Goal: Task Accomplishment & Management: Manage account settings

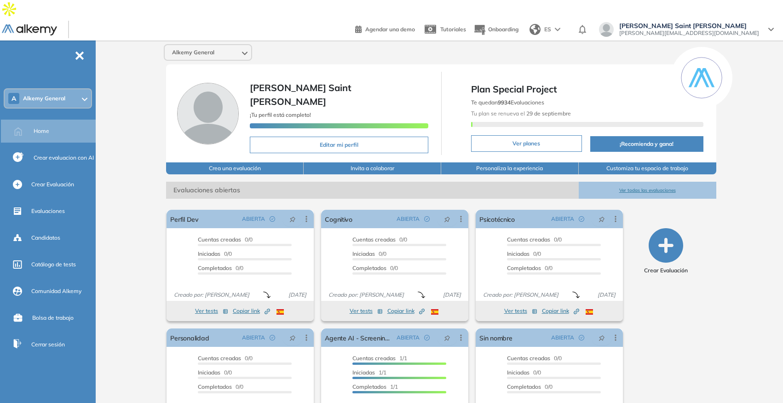
click at [566, 20] on div "ES" at bounding box center [546, 29] width 40 height 18
click at [581, 57] on li "ENGLISH" at bounding box center [554, 64] width 56 height 15
click at [52, 123] on div "Home" at bounding box center [64, 131] width 60 height 16
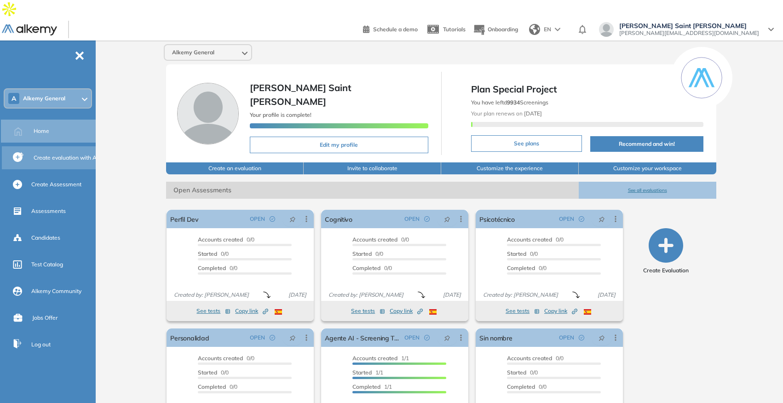
click at [51, 150] on div "Create evaluation with AI" at bounding box center [66, 158] width 64 height 16
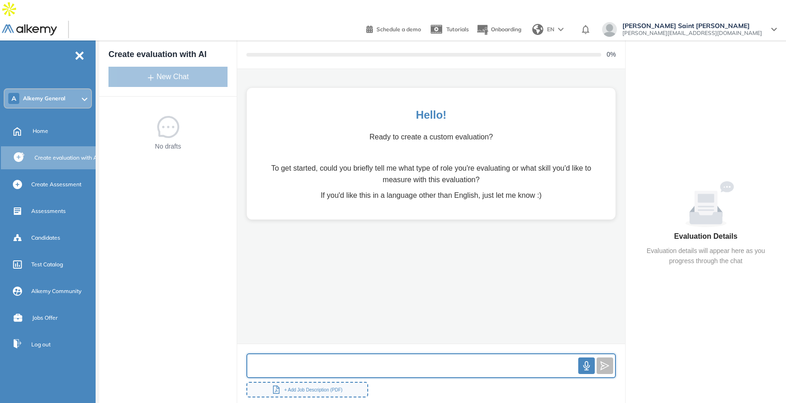
click at [279, 356] on input "text" at bounding box center [412, 366] width 331 height 20
type input "**********"
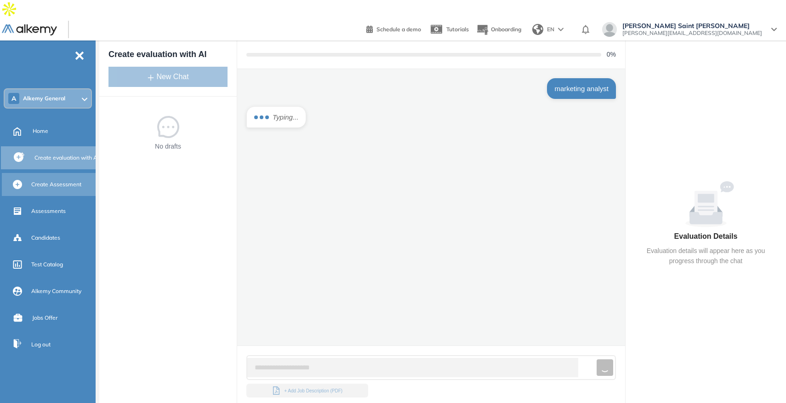
click at [62, 180] on span "Create Assessment" at bounding box center [56, 184] width 50 height 8
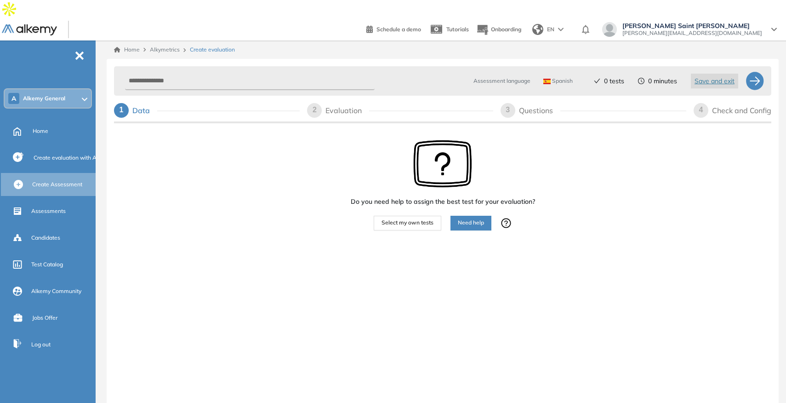
click at [390, 218] on span "Select my own tests" at bounding box center [408, 222] width 52 height 9
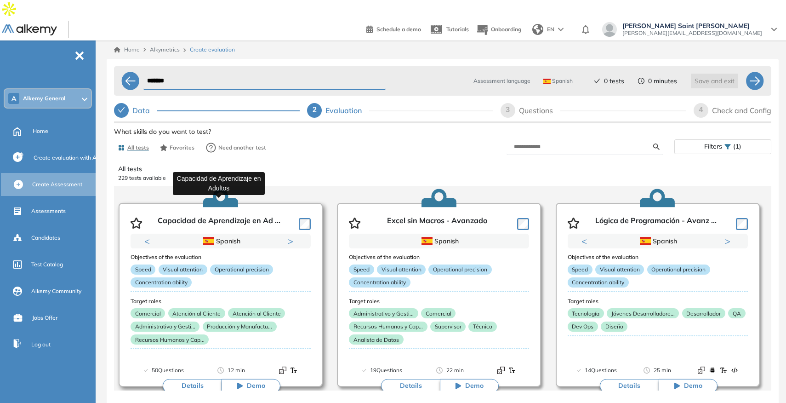
click at [214, 216] on p "Capacidad de Aprendizaje en Ad ..." at bounding box center [219, 223] width 123 height 14
click at [291, 236] on button "Next" at bounding box center [292, 240] width 9 height 9
click at [560, 77] on span "Spanish" at bounding box center [557, 80] width 29 height 7
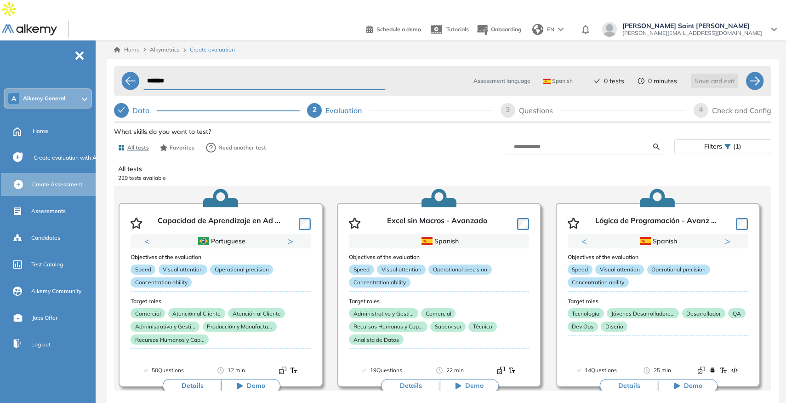
click at [515, 77] on span "Assessment language" at bounding box center [502, 81] width 57 height 8
click at [513, 77] on span "Assessment language" at bounding box center [502, 81] width 57 height 8
click at [129, 72] on div at bounding box center [130, 81] width 18 height 18
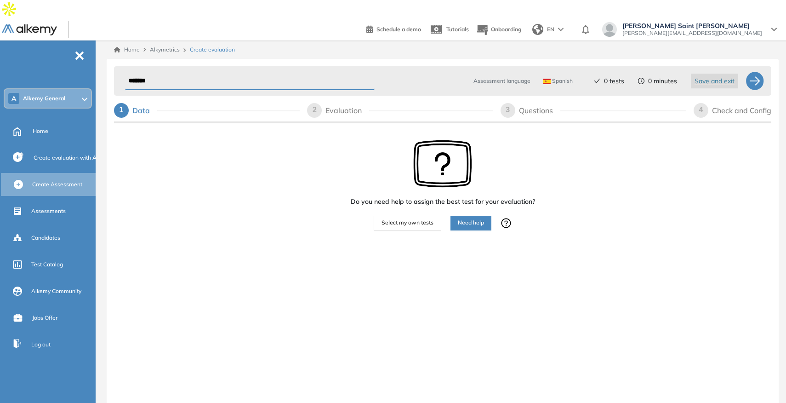
click at [419, 218] on span "Select my own tests" at bounding box center [408, 222] width 52 height 9
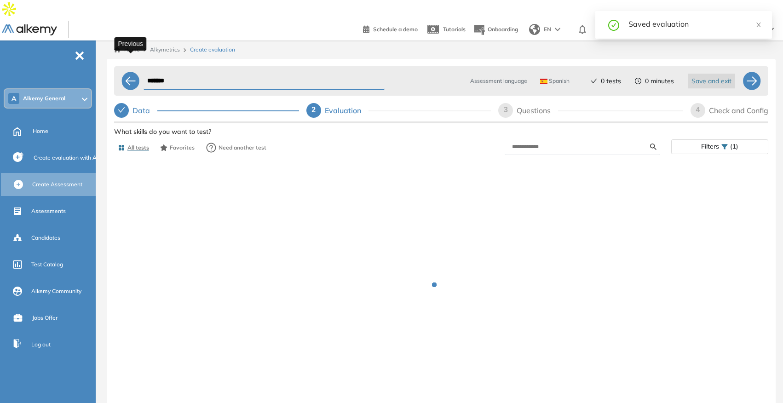
click at [130, 72] on div at bounding box center [130, 81] width 18 height 18
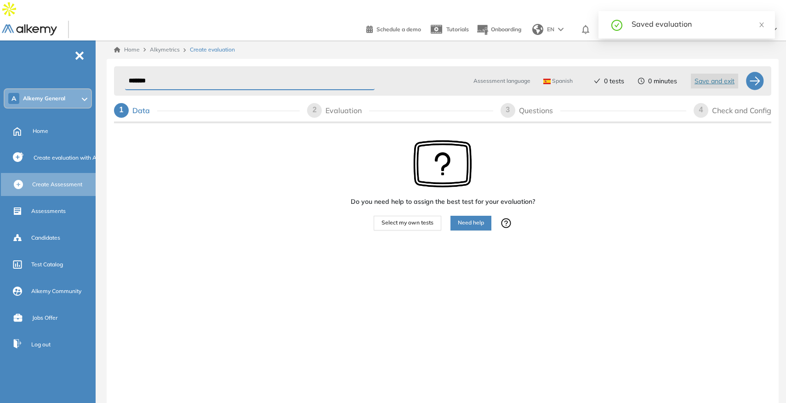
click at [566, 77] on span "Spanish" at bounding box center [557, 80] width 29 height 7
click at [560, 113] on li "English" at bounding box center [556, 117] width 25 height 9
click at [411, 218] on span "Select my own tests" at bounding box center [408, 222] width 52 height 9
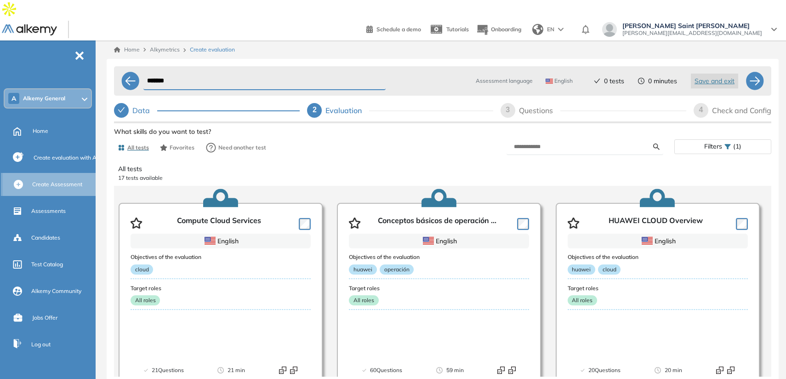
click at [34, 180] on span "Create Assessment" at bounding box center [57, 184] width 50 height 8
click at [713, 140] on span "Filters" at bounding box center [713, 146] width 18 height 13
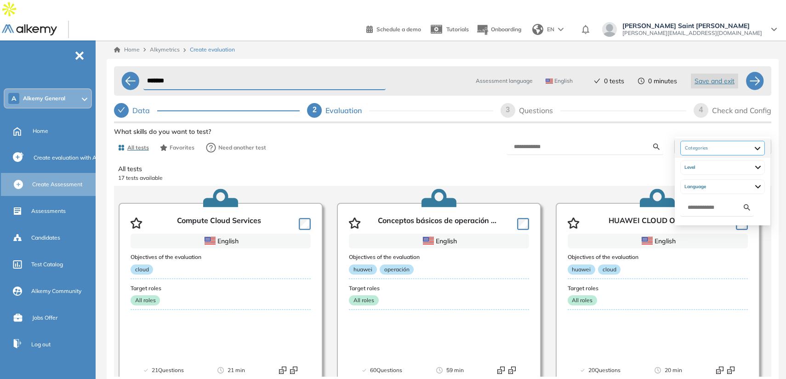
click at [720, 152] on div at bounding box center [722, 148] width 85 height 15
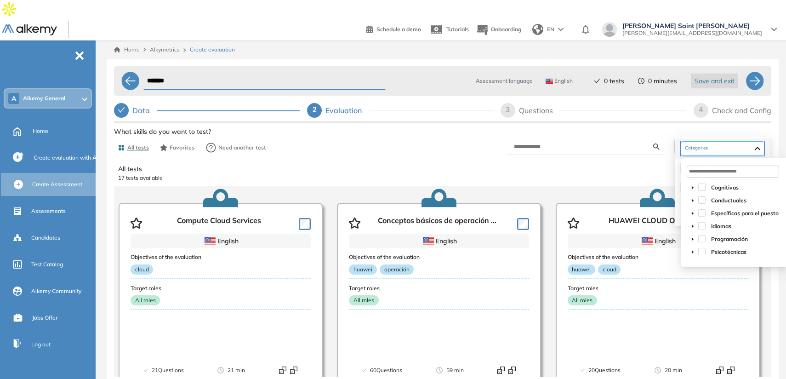
click at [720, 150] on div at bounding box center [723, 148] width 84 height 15
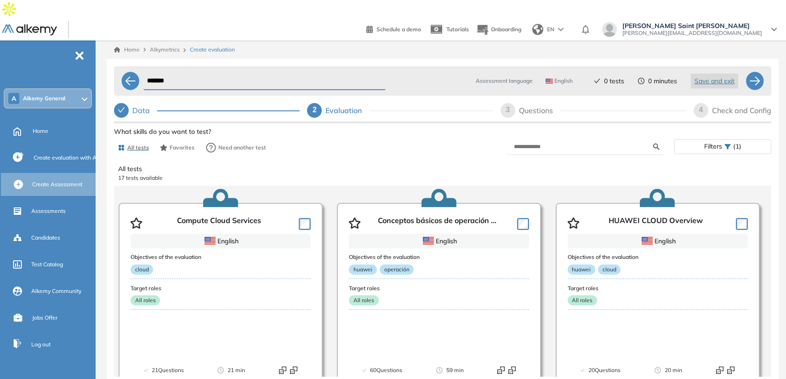
click at [211, 72] on input "*******" at bounding box center [264, 81] width 242 height 18
type input "*******"
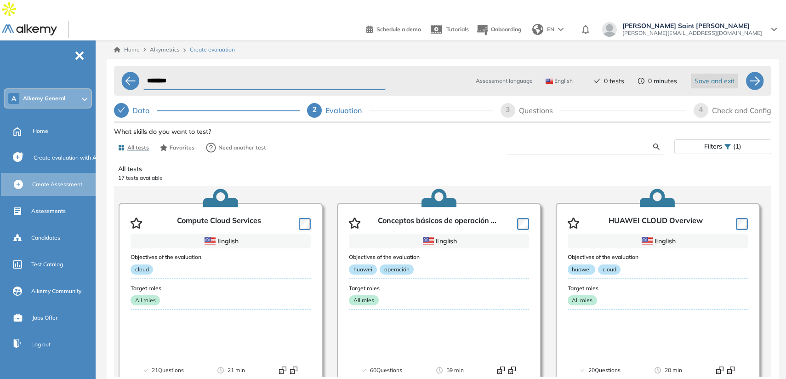
click at [563, 143] on input "text" at bounding box center [583, 147] width 139 height 8
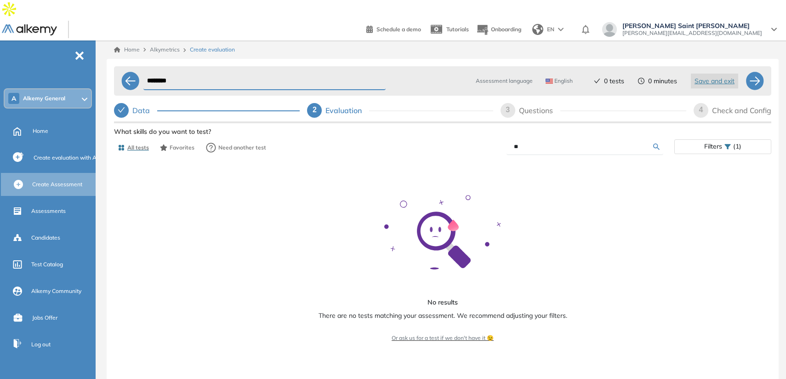
type input "*"
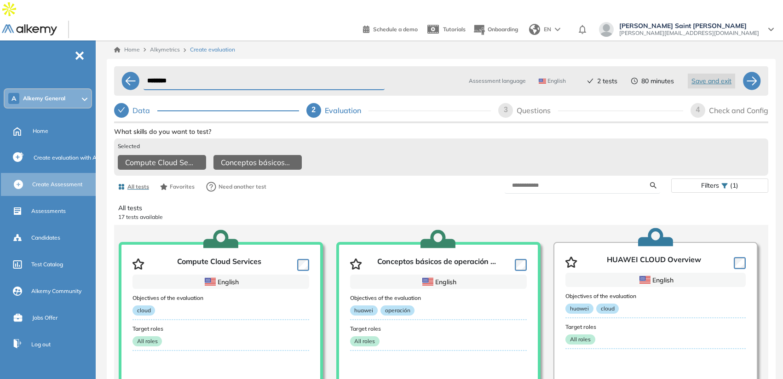
click at [506, 106] on span "3" at bounding box center [505, 110] width 4 height 8
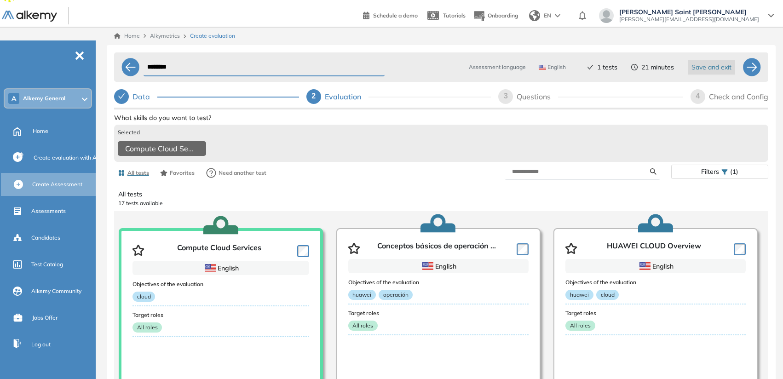
click at [702, 62] on span "Save and exit" at bounding box center [711, 67] width 40 height 10
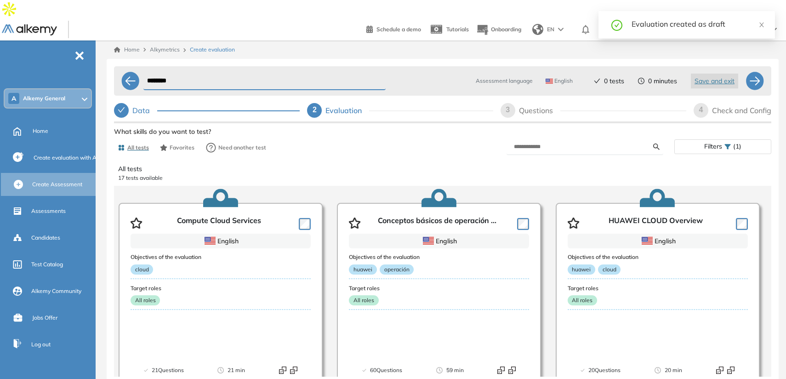
click at [525, 103] on div "Questions" at bounding box center [539, 110] width 41 height 15
select select "*****"
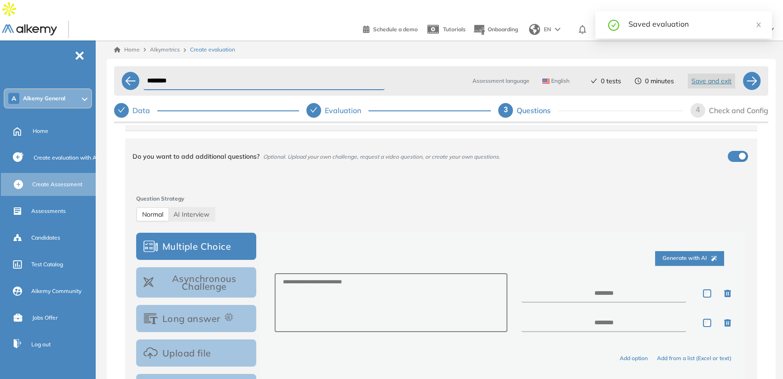
scroll to position [50, 0]
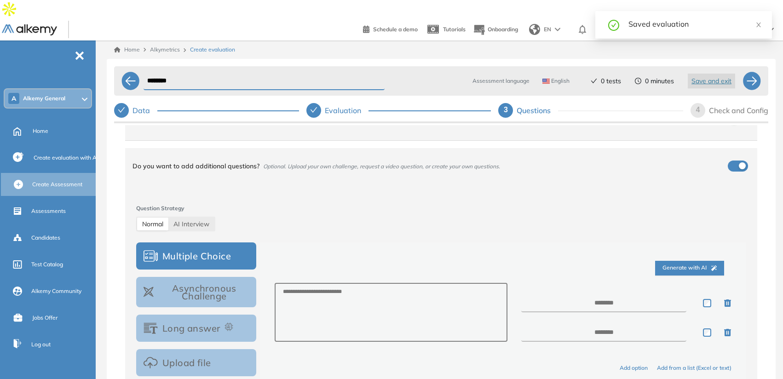
click at [336, 103] on div "Evaluation" at bounding box center [347, 110] width 44 height 15
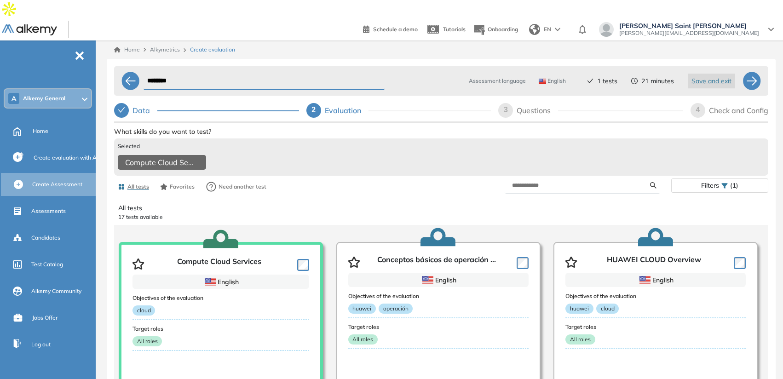
click at [520, 103] on div "Questions" at bounding box center [536, 110] width 41 height 15
select select "*****"
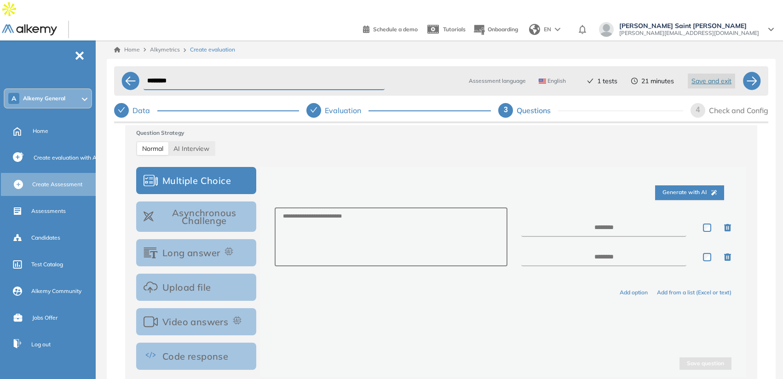
scroll to position [126, 0]
click at [213, 273] on button "Upload file" at bounding box center [196, 286] width 120 height 27
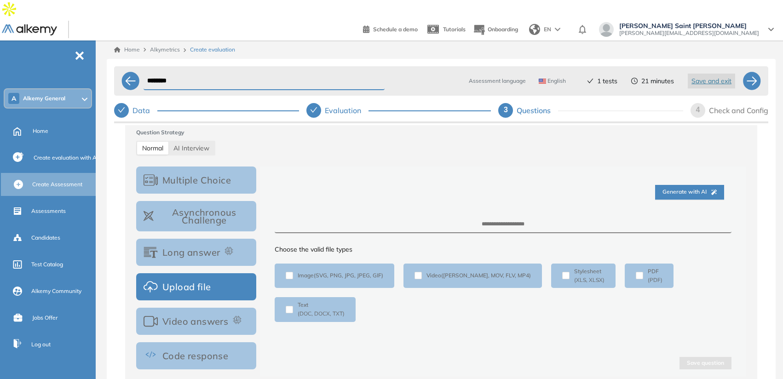
click at [206, 308] on button "Video answers" at bounding box center [196, 321] width 120 height 27
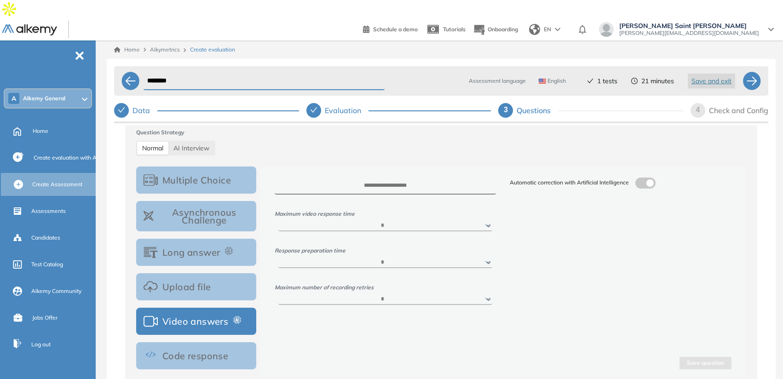
click at [690, 103] on div "4" at bounding box center [697, 110] width 15 height 15
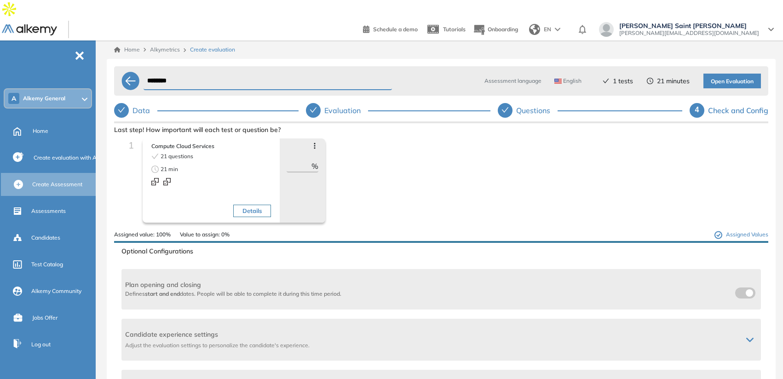
click at [148, 103] on div "Data" at bounding box center [144, 110] width 25 height 15
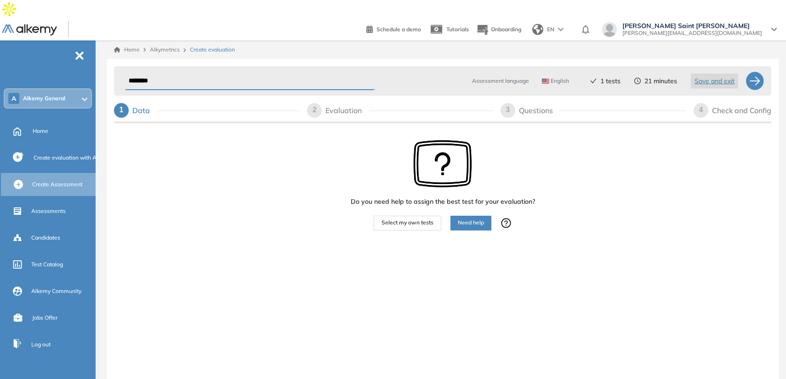
click at [337, 103] on div "Evaluation" at bounding box center [348, 110] width 44 height 15
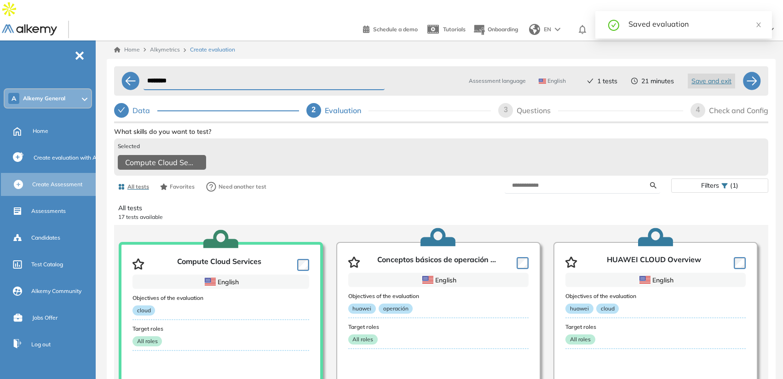
click at [548, 177] on form at bounding box center [581, 185] width 155 height 16
click at [549, 181] on input "text" at bounding box center [581, 185] width 138 height 8
type input "****"
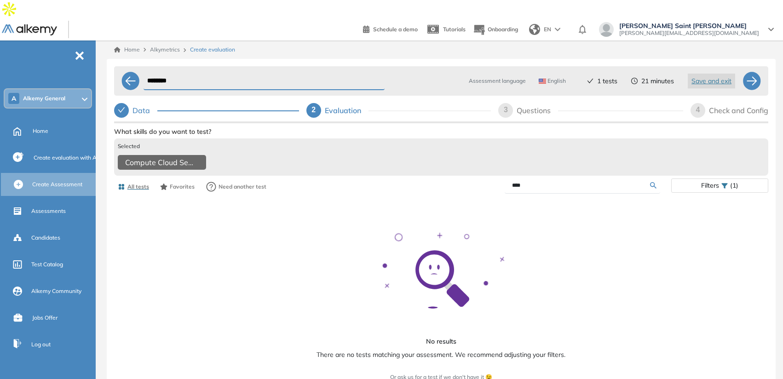
click at [555, 181] on input "****" at bounding box center [581, 185] width 138 height 8
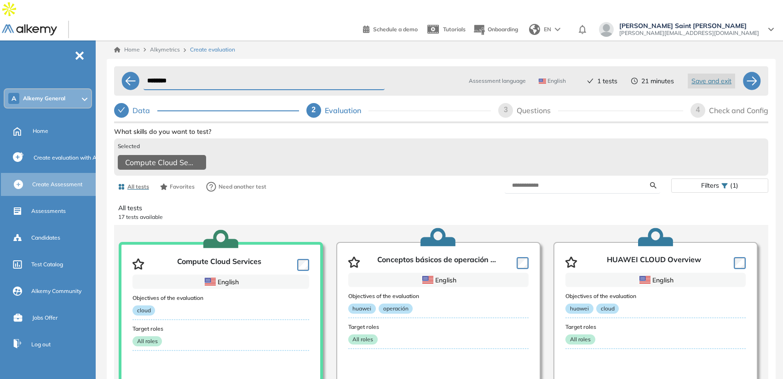
click at [514, 103] on div "3 Questions" at bounding box center [590, 110] width 185 height 15
select select "*****"
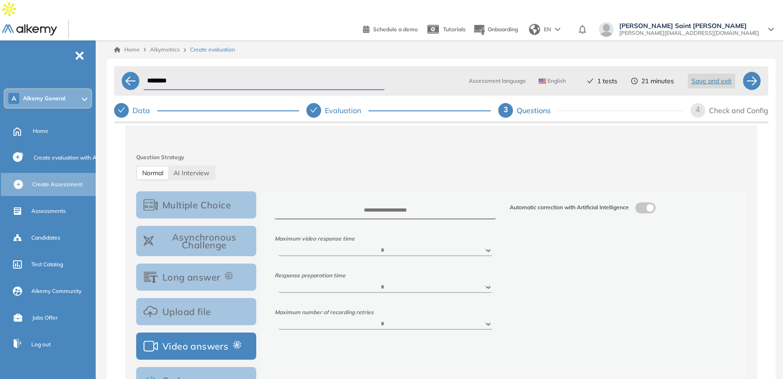
scroll to position [87, 0]
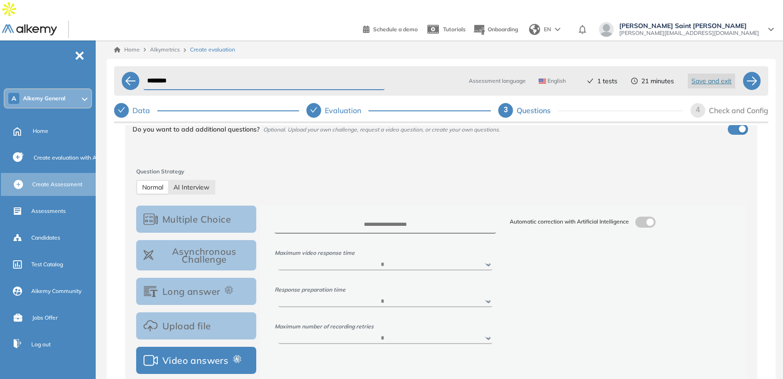
click at [195, 183] on span "AI Interview" at bounding box center [191, 187] width 36 height 8
select select "***"
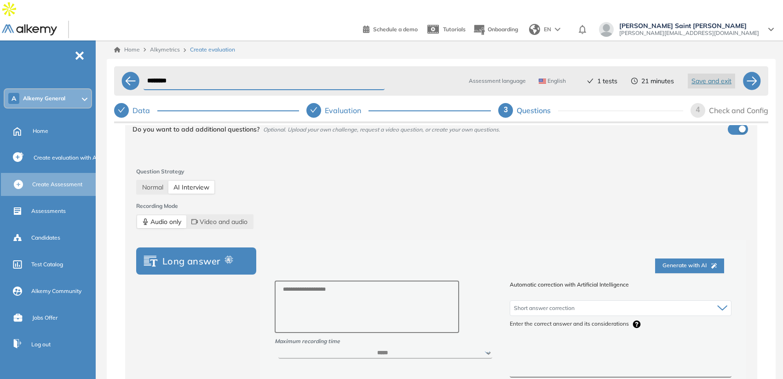
click at [697, 106] on span "4" at bounding box center [698, 110] width 4 height 8
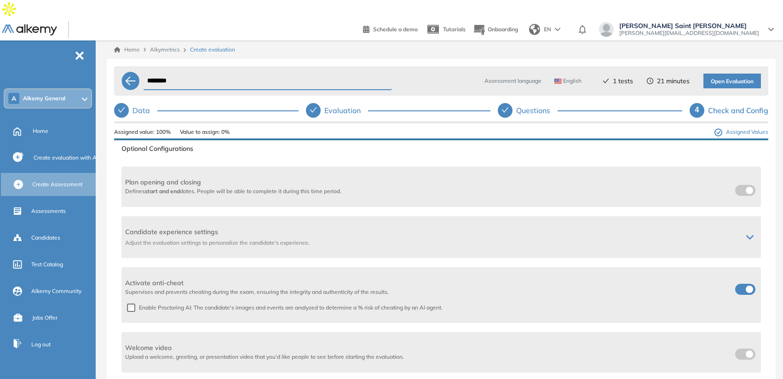
scroll to position [105, 0]
click at [742, 281] on span at bounding box center [738, 284] width 7 height 7
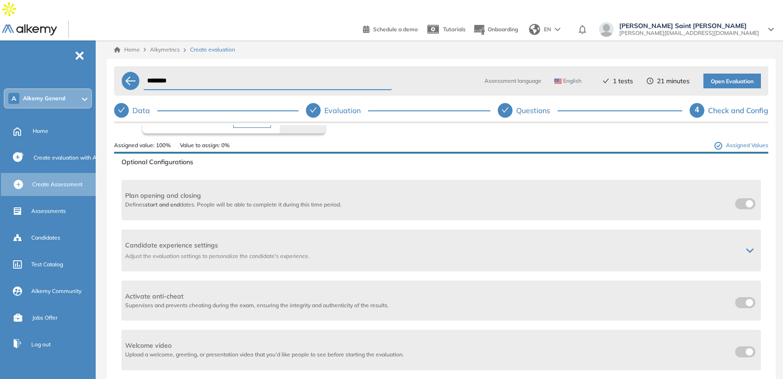
scroll to position [89, 0]
click at [739, 297] on span at bounding box center [738, 300] width 7 height 7
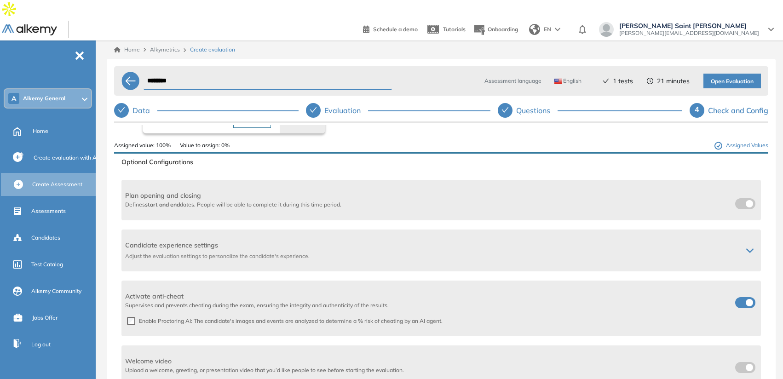
scroll to position [105, 0]
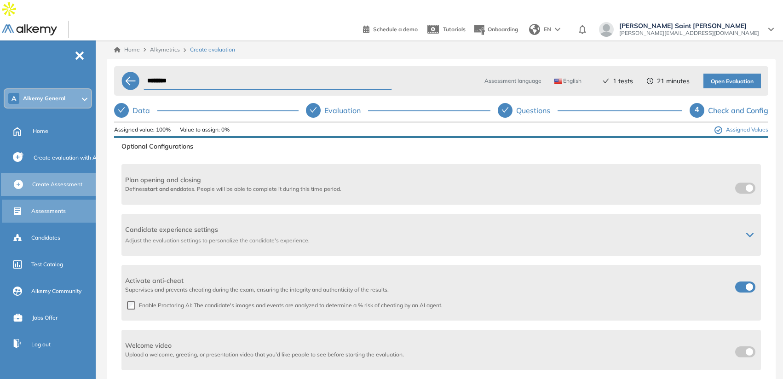
click at [40, 203] on div "Assessments" at bounding box center [62, 211] width 63 height 16
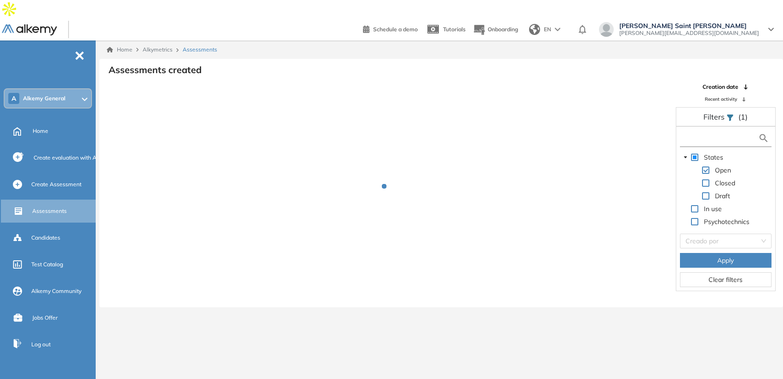
click at [697, 133] on input "text" at bounding box center [719, 138] width 76 height 10
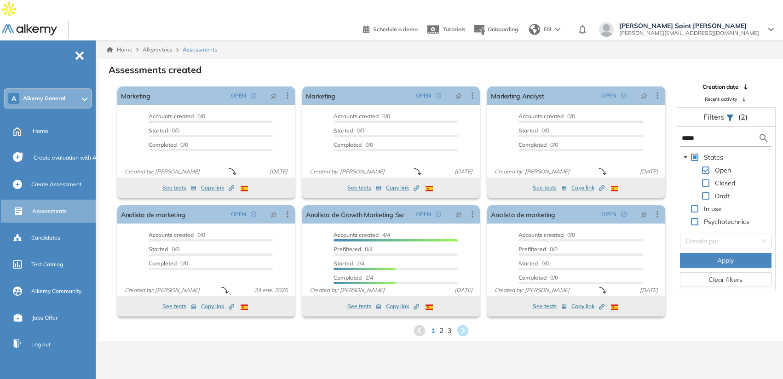
type input "*****"
click at [441, 325] on span "2" at bounding box center [441, 330] width 4 height 11
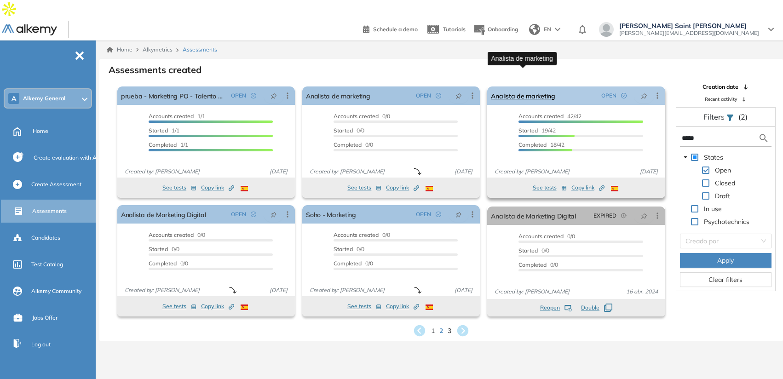
click at [513, 86] on link "Analista de marketing" at bounding box center [523, 95] width 64 height 18
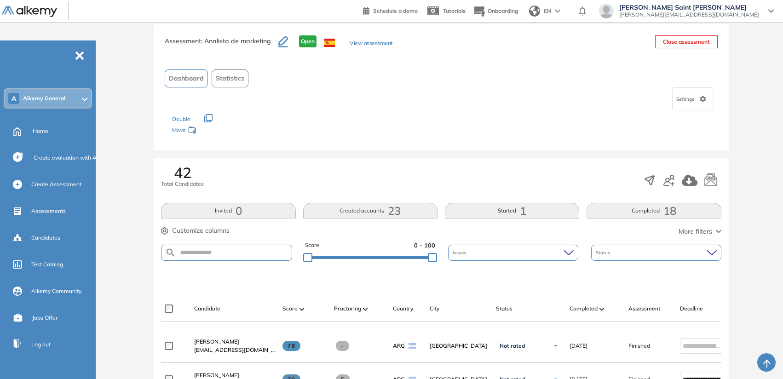
scroll to position [11, 0]
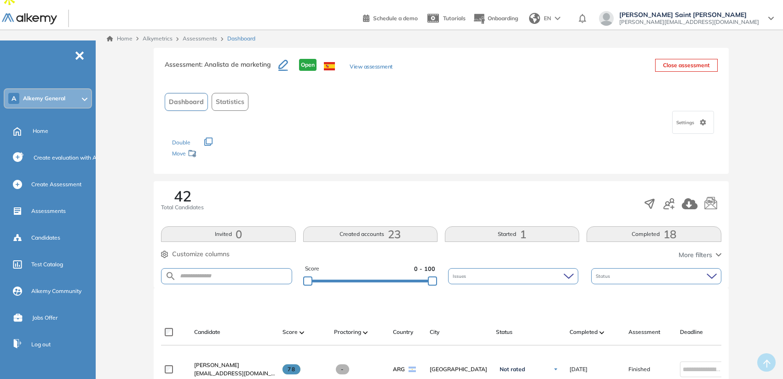
click at [231, 97] on span "Statistics" at bounding box center [230, 102] width 29 height 10
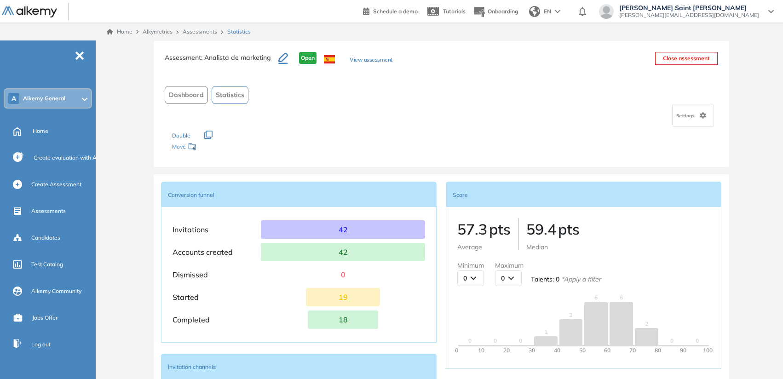
scroll to position [0, 0]
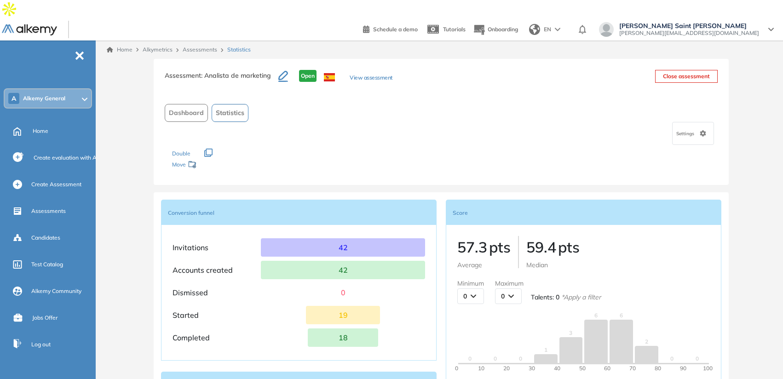
click at [198, 108] on span "Dashboard" at bounding box center [186, 113] width 35 height 10
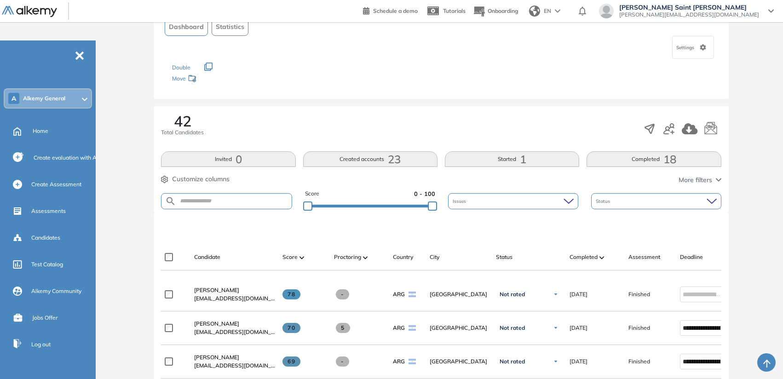
scroll to position [89, 0]
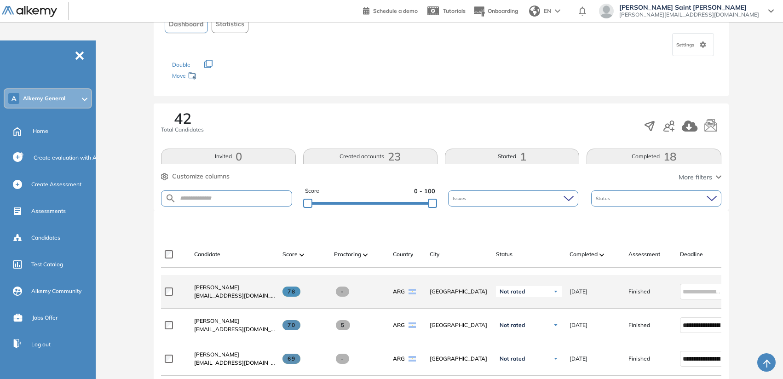
click at [216, 284] on span "[PERSON_NAME]" at bounding box center [216, 287] width 45 height 7
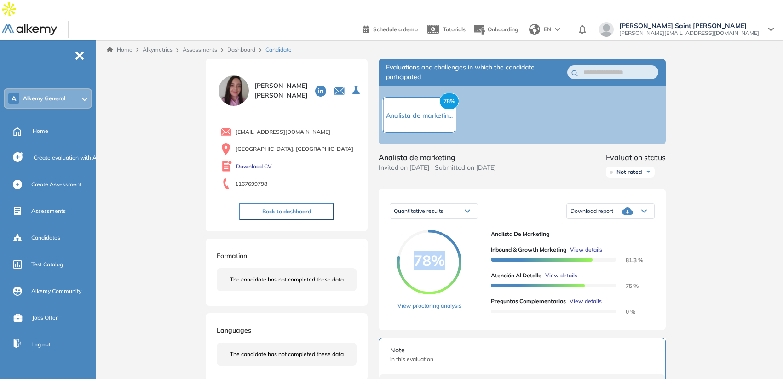
drag, startPoint x: 407, startPoint y: 241, endPoint x: 445, endPoint y: 244, distance: 38.2
click at [445, 253] on span "78%" at bounding box center [429, 260] width 64 height 15
click at [590, 246] on span "View details" at bounding box center [586, 250] width 32 height 8
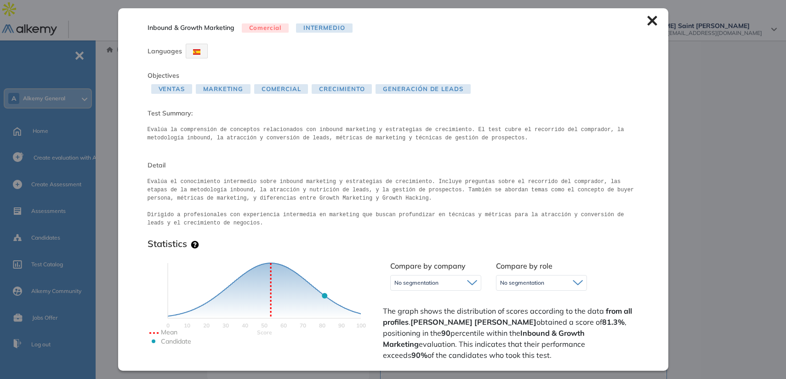
click at [641, 26] on div "Inbound & Growth Marketing Comercial Intermedio Languages Objectives Ventas Mar…" at bounding box center [393, 189] width 550 height 362
click at [647, 24] on icon at bounding box center [652, 21] width 10 height 10
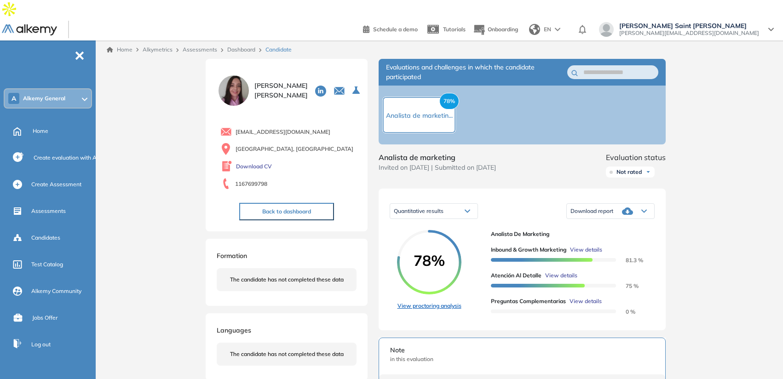
click at [426, 302] on link "View proctoring analysis" at bounding box center [429, 306] width 64 height 8
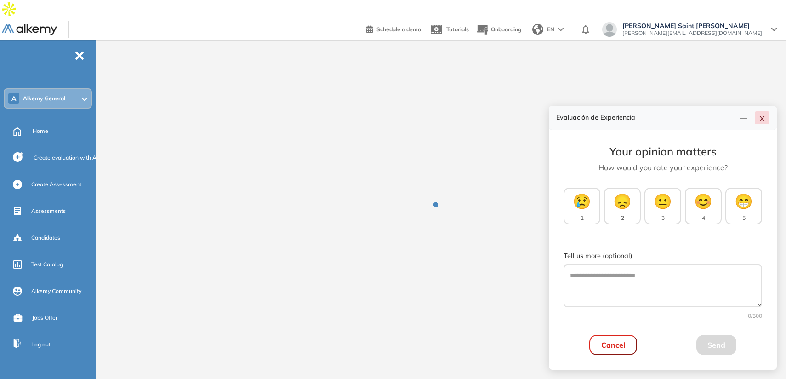
click at [761, 120] on icon "close" at bounding box center [762, 118] width 7 height 7
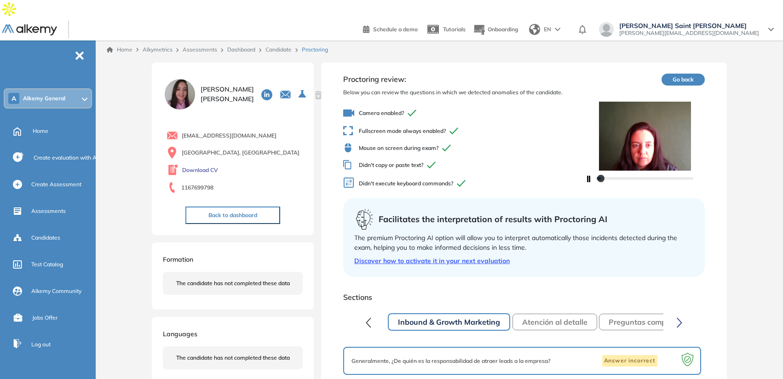
click at [590, 171] on div at bounding box center [645, 178] width 120 height 15
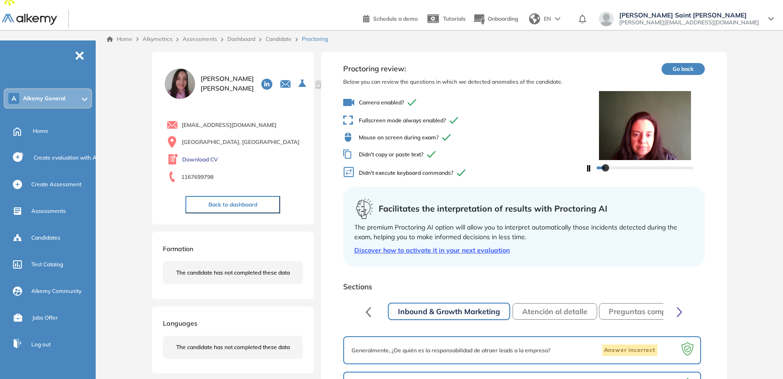
scroll to position [10, 0]
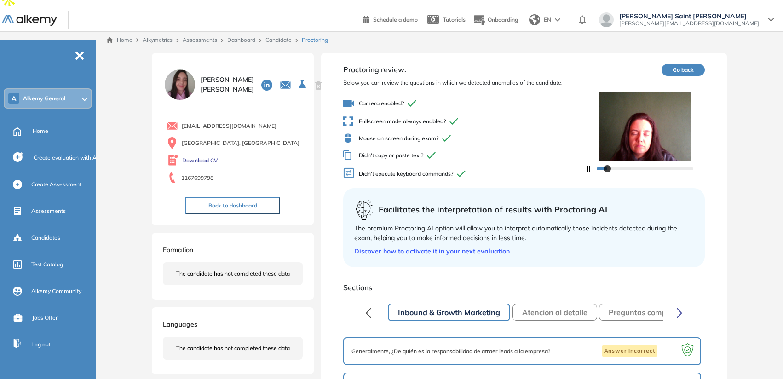
click at [586, 166] on icon "button" at bounding box center [587, 169] width 5 height 6
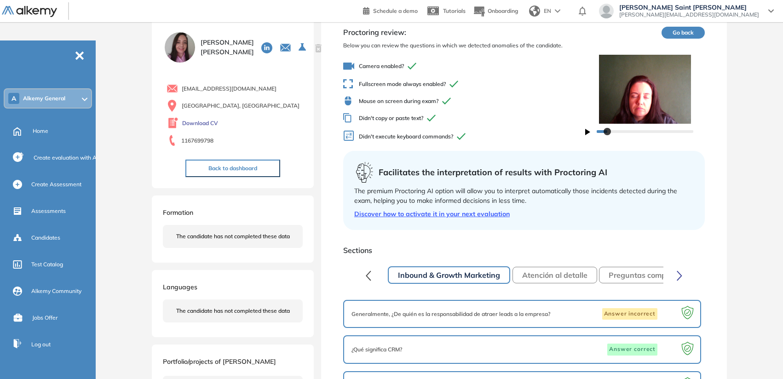
scroll to position [47, 0]
click at [544, 266] on button "Atención al detalle" at bounding box center [554, 274] width 85 height 17
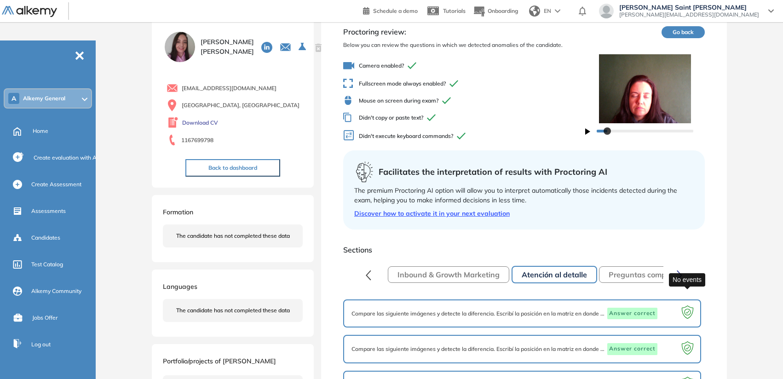
click at [687, 305] on icon at bounding box center [687, 314] width 18 height 18
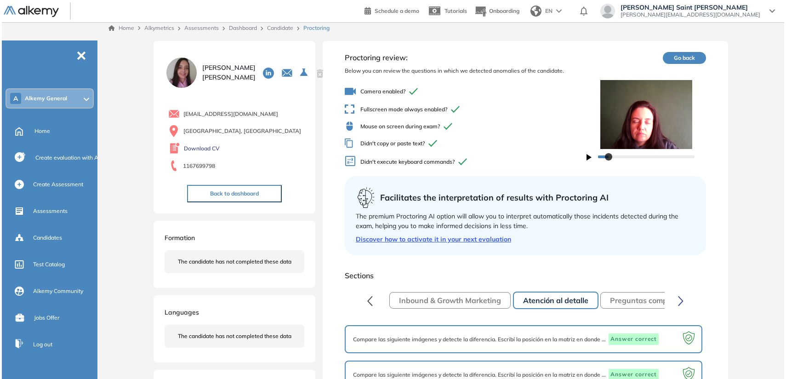
scroll to position [0, 0]
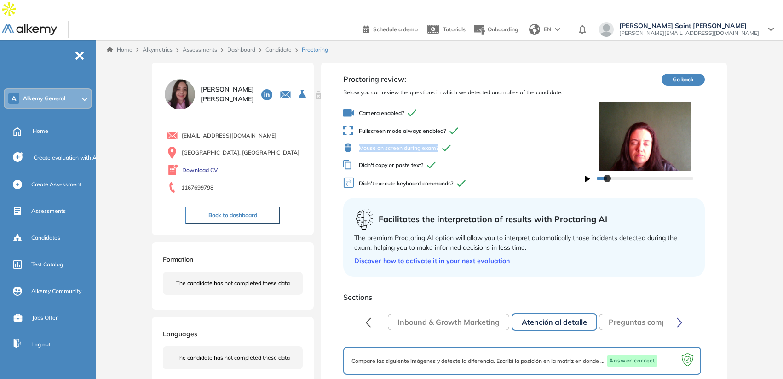
drag, startPoint x: 358, startPoint y: 131, endPoint x: 437, endPoint y: 132, distance: 78.6
click at [437, 143] on span "Mouse on screen during exam?" at bounding box center [464, 148] width 242 height 10
click at [272, 46] on link "Candidate" at bounding box center [278, 49] width 26 height 7
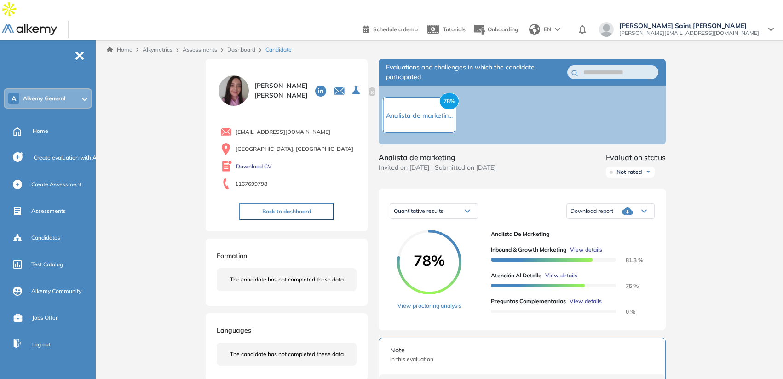
click at [234, 46] on link "Dashboard" at bounding box center [241, 49] width 28 height 7
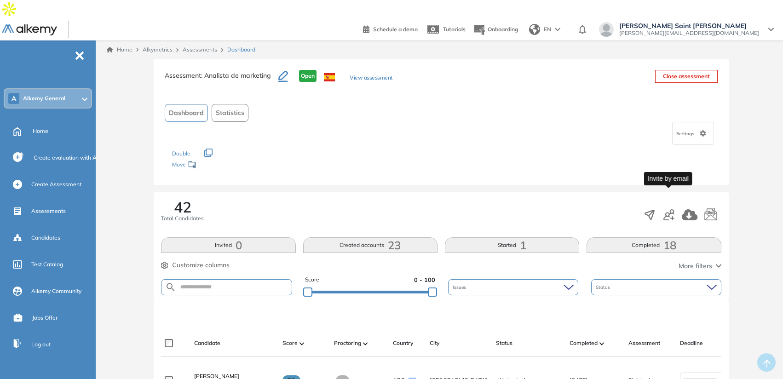
click at [667, 209] on icon "button" at bounding box center [668, 214] width 11 height 11
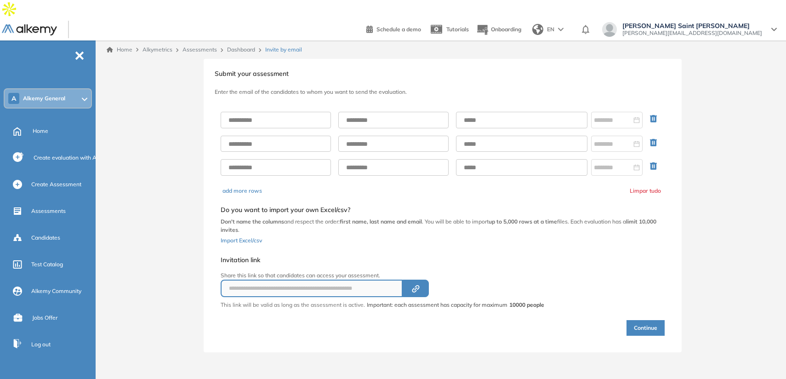
click at [315, 109] on div at bounding box center [443, 143] width 444 height 79
click at [314, 112] on input "text" at bounding box center [276, 120] width 110 height 17
type input "**********"
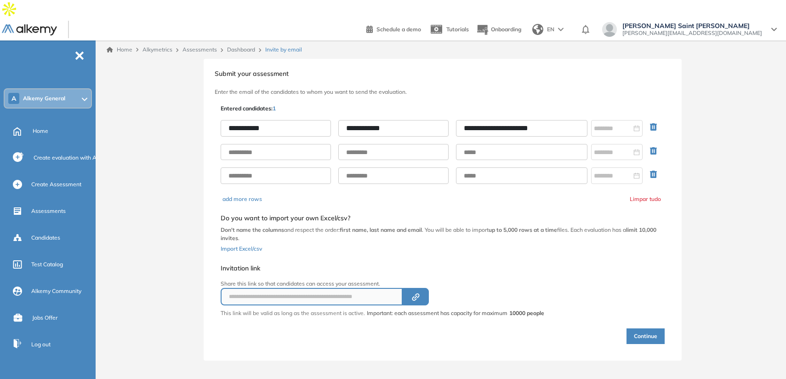
click at [646, 328] on button "Continue" at bounding box center [646, 336] width 38 height 16
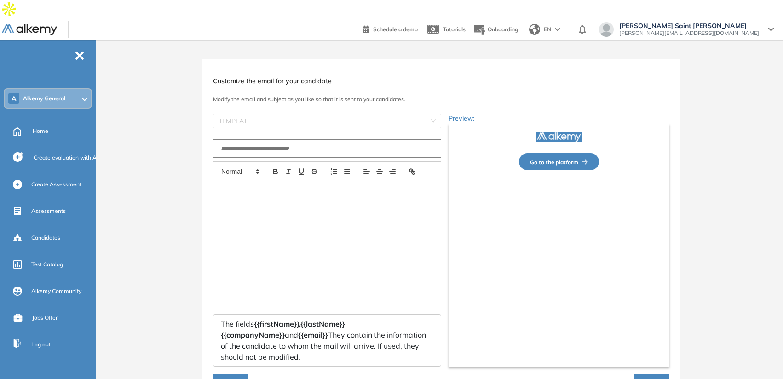
type input "**********"
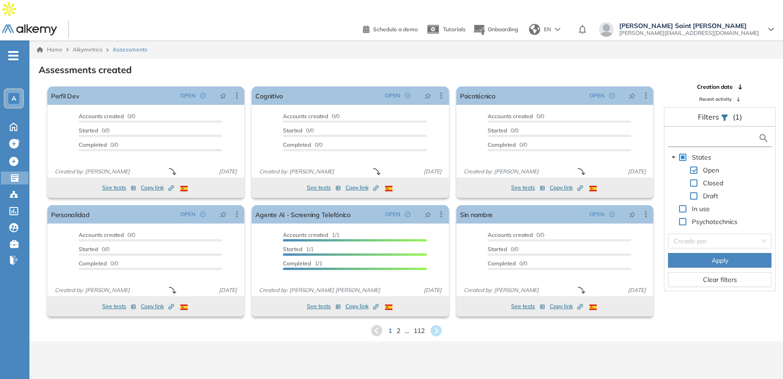
click at [677, 133] on input "text" at bounding box center [714, 138] width 88 height 10
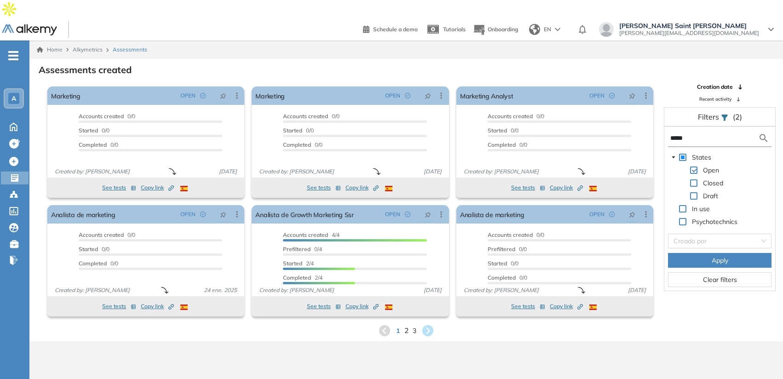
type input "*****"
click at [406, 325] on span "2" at bounding box center [406, 330] width 4 height 11
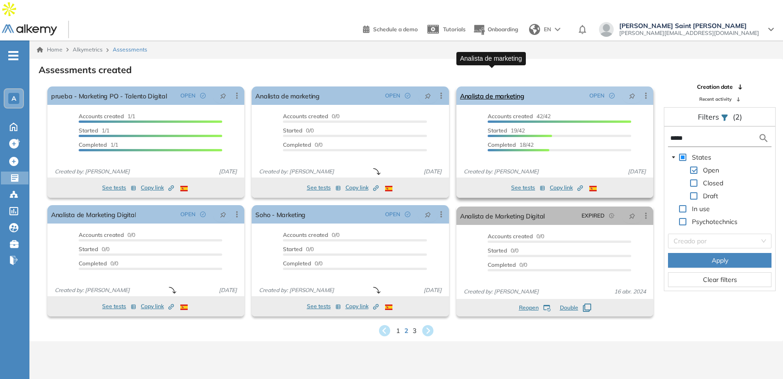
click at [486, 86] on link "Analista de marketing" at bounding box center [492, 95] width 64 height 18
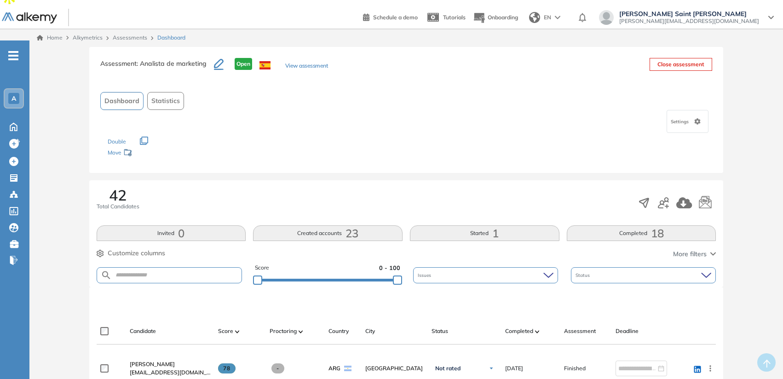
scroll to position [13, 0]
click at [669, 193] on div at bounding box center [676, 201] width 78 height 17
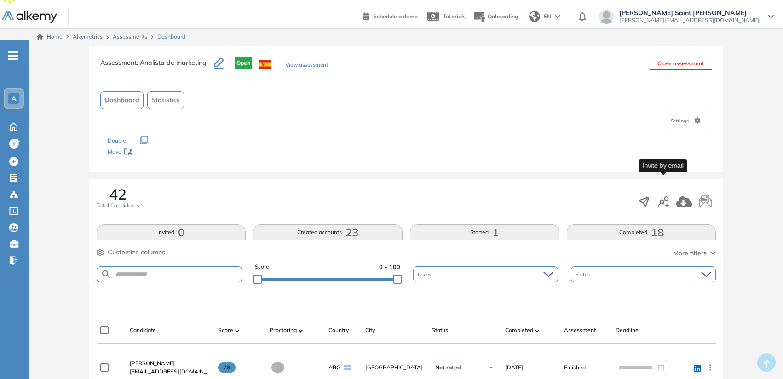
click at [666, 196] on icon "button" at bounding box center [662, 201] width 11 height 11
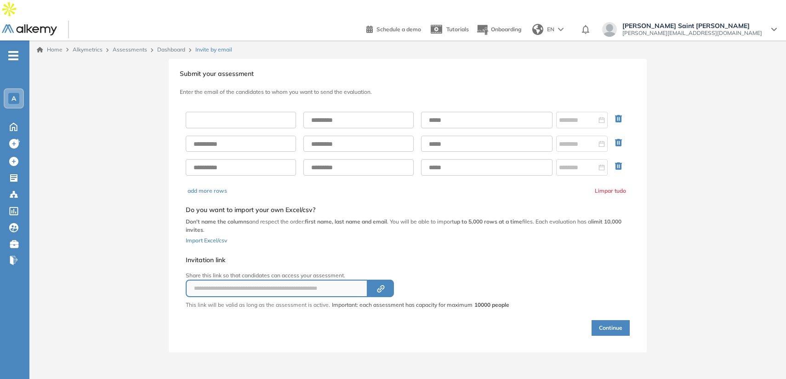
click at [274, 112] on input "text" at bounding box center [241, 120] width 110 height 17
type input "**********"
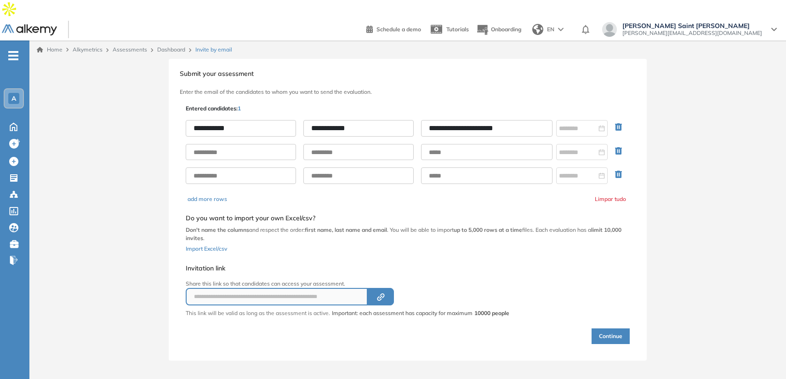
click at [607, 328] on button "Continue" at bounding box center [611, 336] width 38 height 16
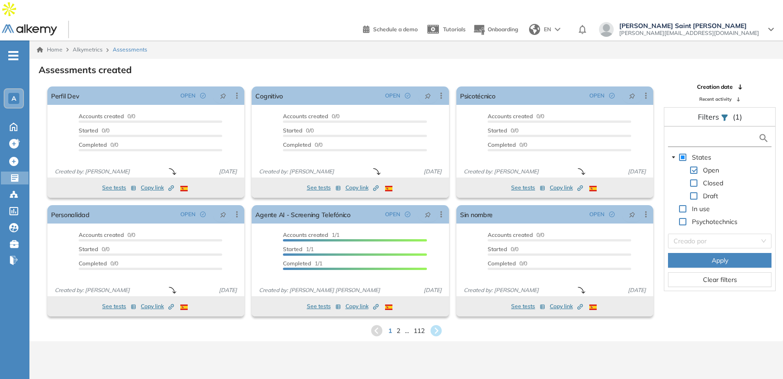
click at [702, 133] on input "text" at bounding box center [714, 138] width 88 height 10
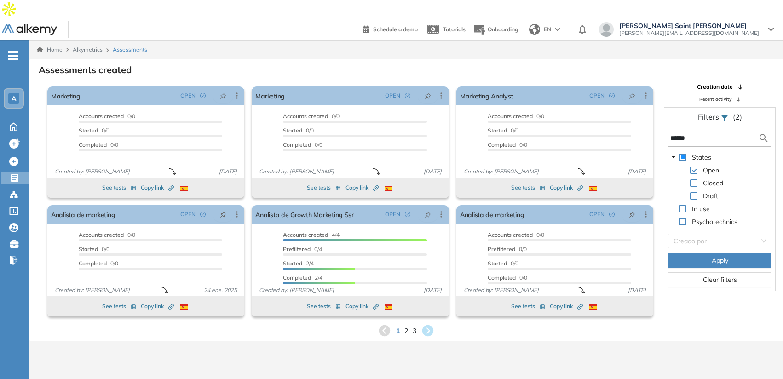
type input "******"
click at [408, 324] on div "1 2 3" at bounding box center [406, 331] width 738 height 14
click at [406, 325] on span "2" at bounding box center [406, 330] width 4 height 11
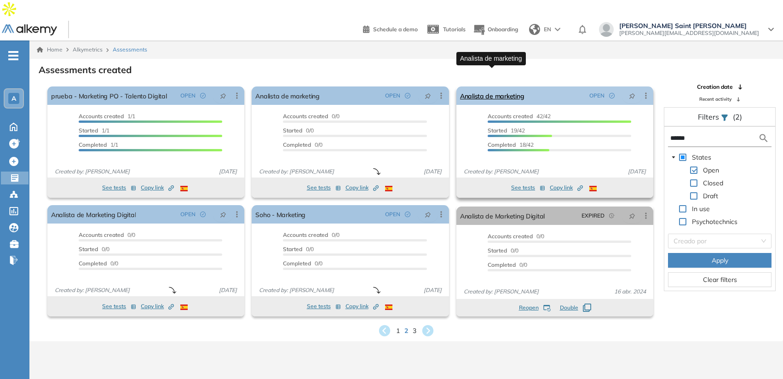
click at [507, 86] on link "Analista de marketing" at bounding box center [492, 95] width 64 height 18
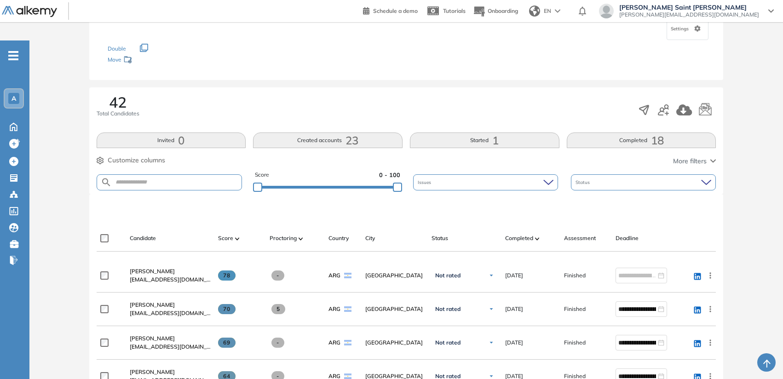
scroll to position [132, 0]
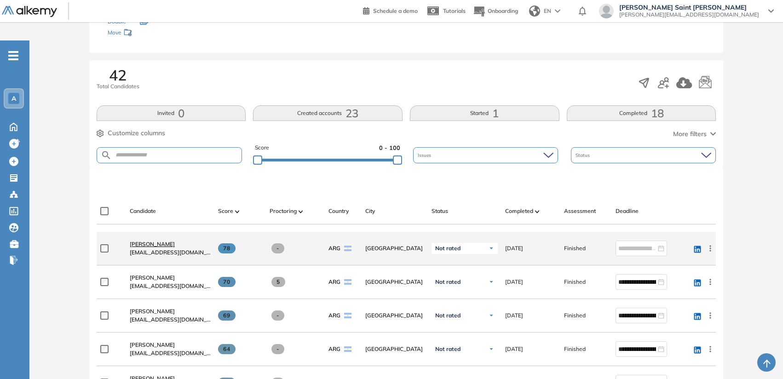
click at [160, 240] on span "[PERSON_NAME]" at bounding box center [152, 243] width 45 height 7
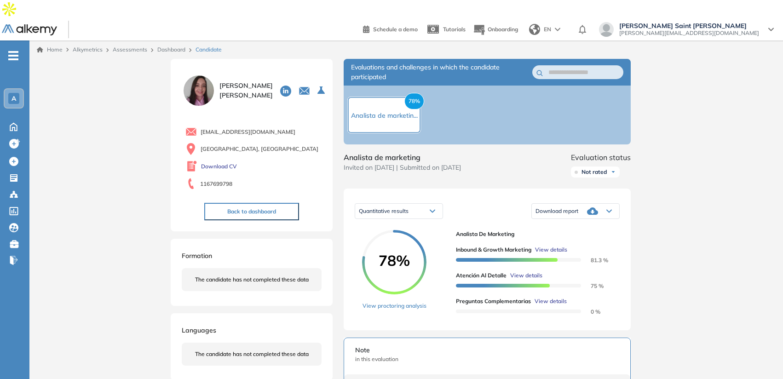
click at [177, 46] on link "Dashboard" at bounding box center [171, 49] width 28 height 7
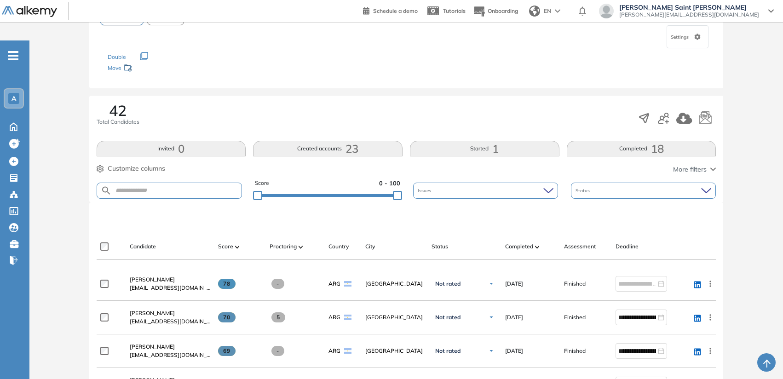
scroll to position [100, 0]
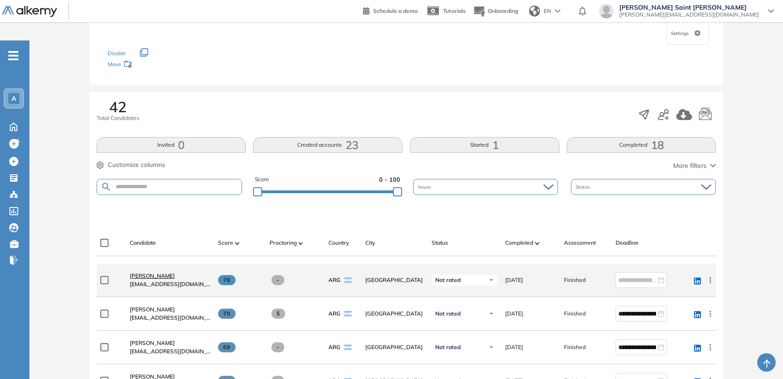
click at [154, 272] on span "[PERSON_NAME]" at bounding box center [152, 275] width 45 height 7
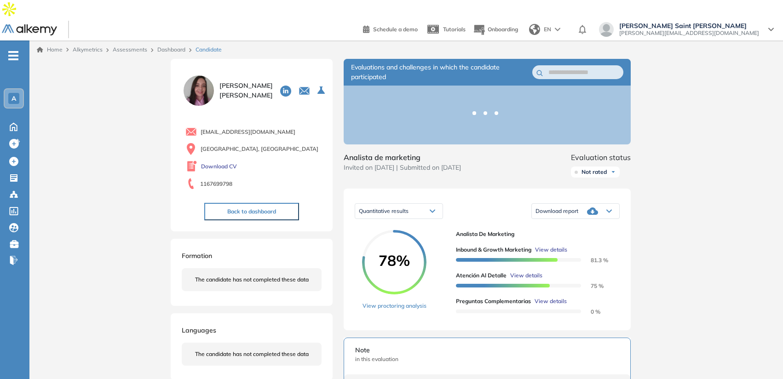
scroll to position [23, 0]
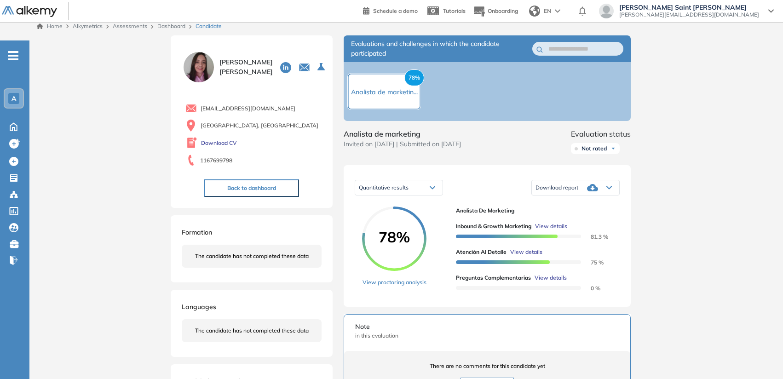
click at [399, 229] on span "78%" at bounding box center [394, 236] width 64 height 15
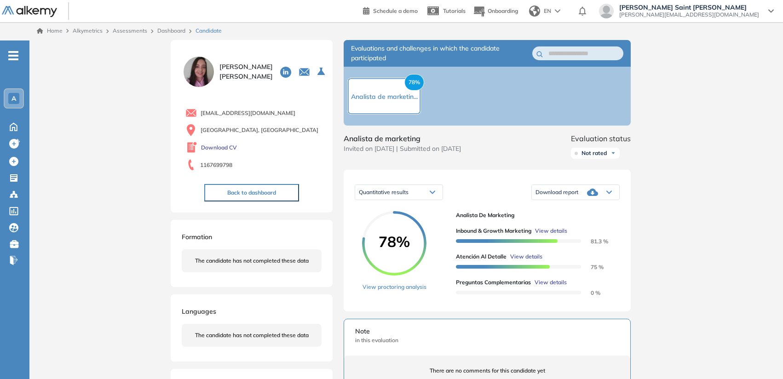
scroll to position [13, 0]
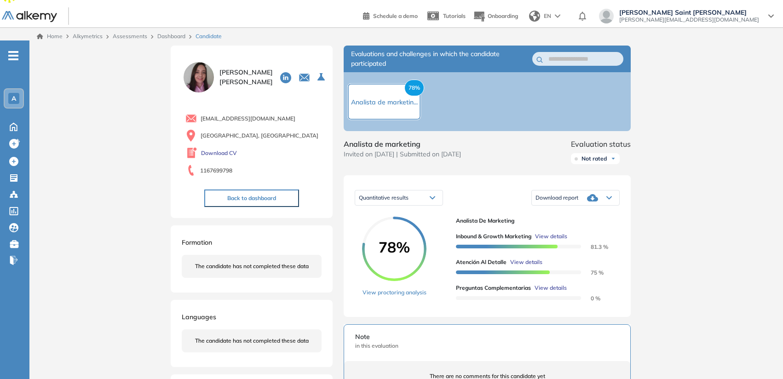
click at [13, 95] on span "A" at bounding box center [13, 98] width 5 height 7
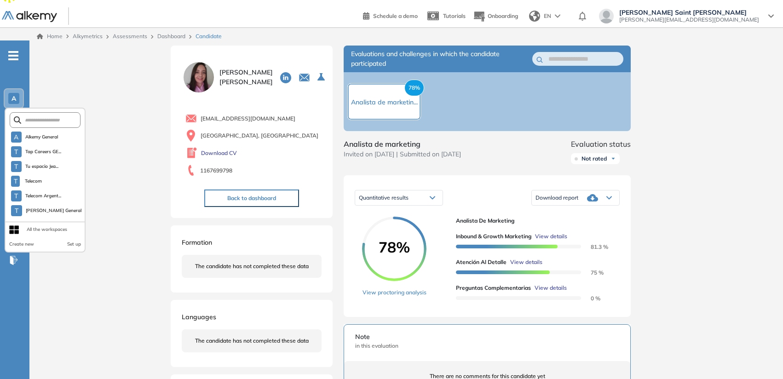
click at [326, 121] on div "[PERSON_NAME] [EMAIL_ADDRESS][DOMAIN_NAME] [GEOGRAPHIC_DATA], [GEOGRAPHIC_DATA]…" at bounding box center [252, 132] width 162 height 172
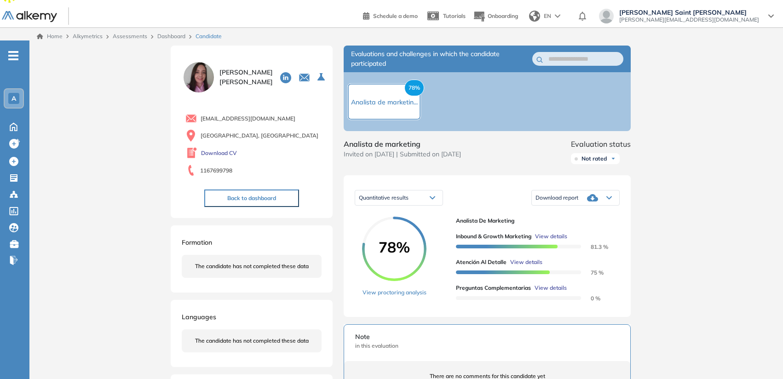
scroll to position [0, 0]
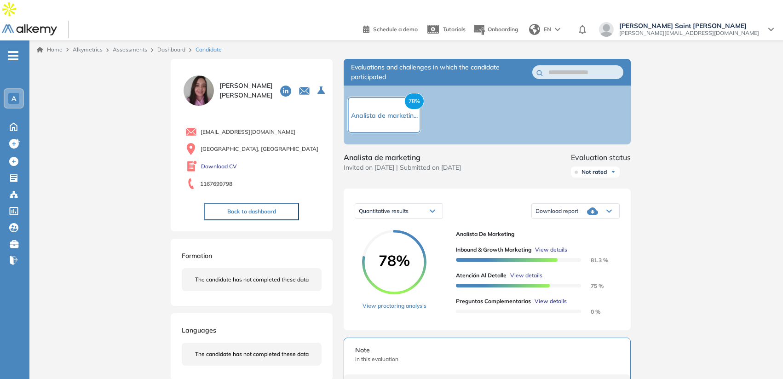
click at [173, 46] on link "Dashboard" at bounding box center [171, 49] width 28 height 7
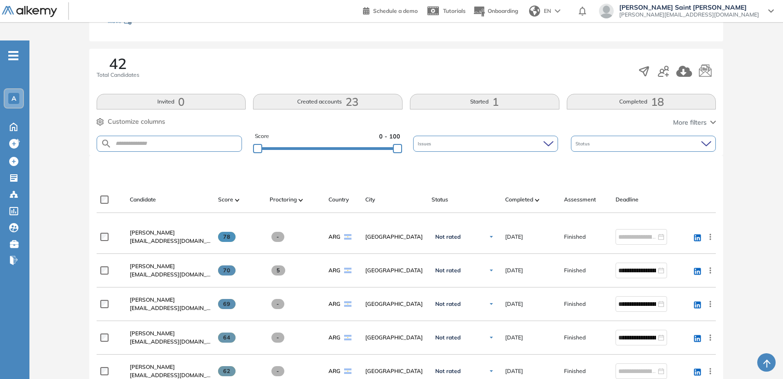
scroll to position [146, 0]
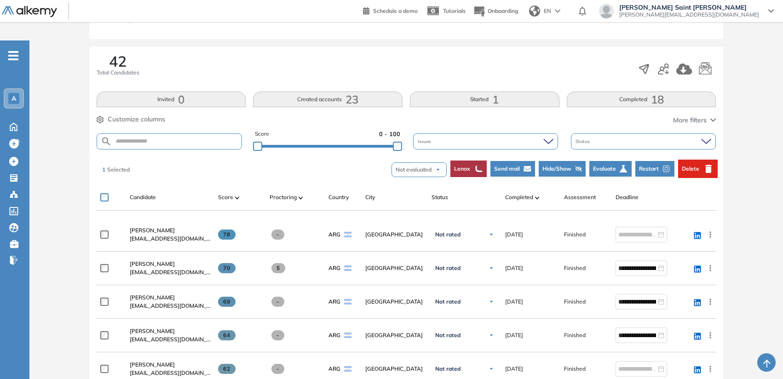
click at [610, 165] on span "Evaluate" at bounding box center [604, 169] width 23 height 8
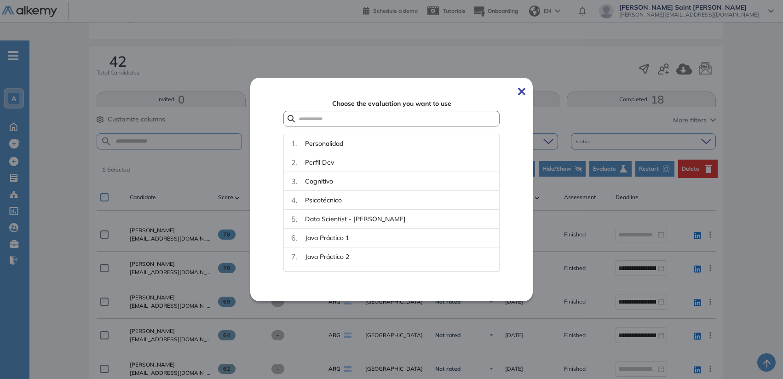
click at [524, 94] on img at bounding box center [521, 91] width 7 height 7
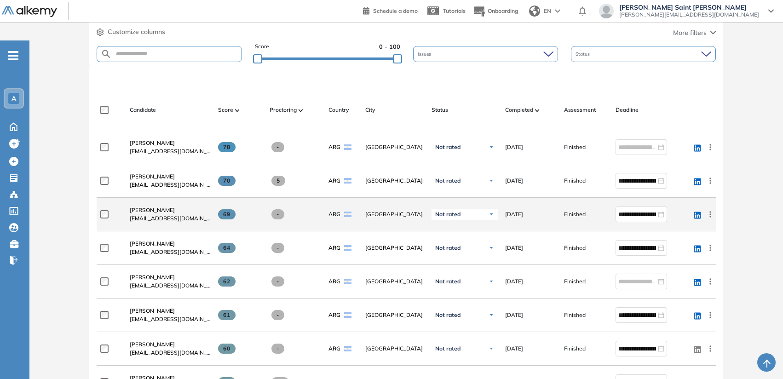
scroll to position [230, 0]
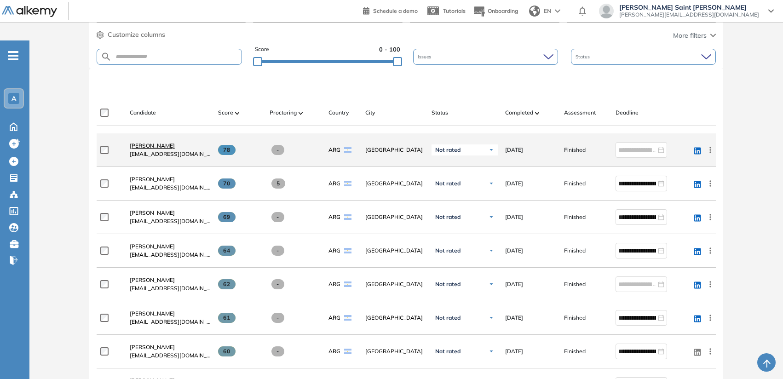
click at [152, 142] on span "[PERSON_NAME]" at bounding box center [152, 145] width 45 height 7
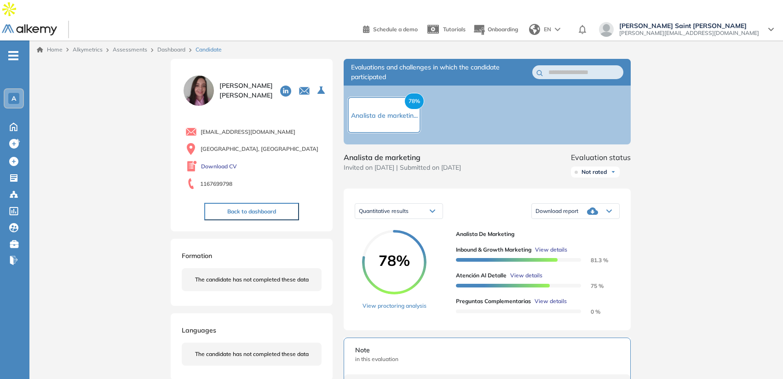
click at [176, 46] on link "Dashboard" at bounding box center [171, 49] width 28 height 7
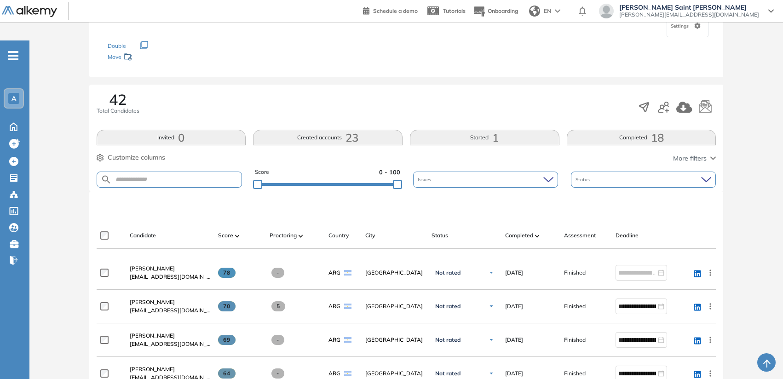
scroll to position [113, 0]
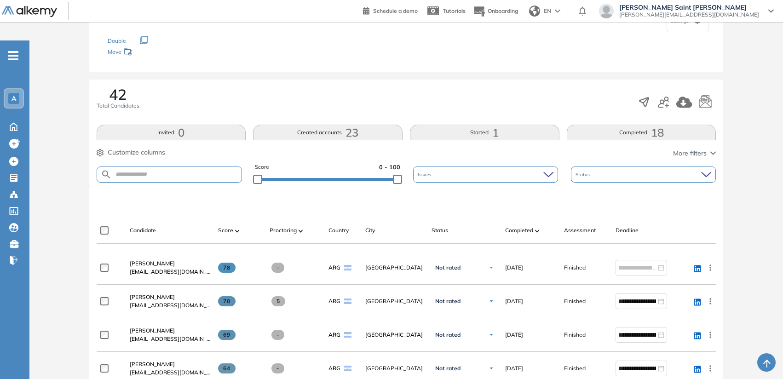
click at [153, 148] on span "Customize columns" at bounding box center [136, 153] width 57 height 10
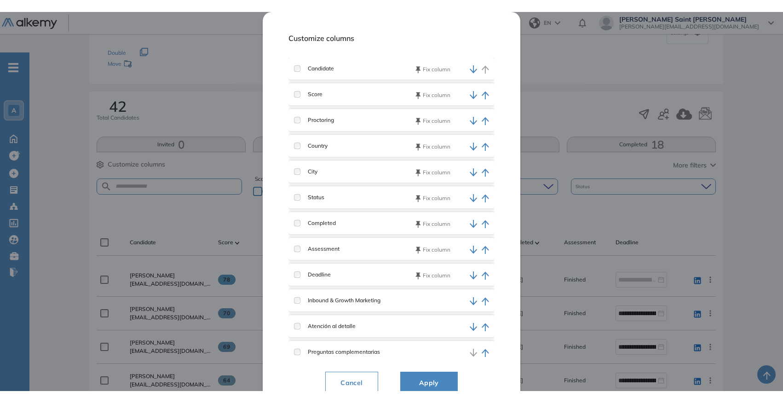
scroll to position [6, 0]
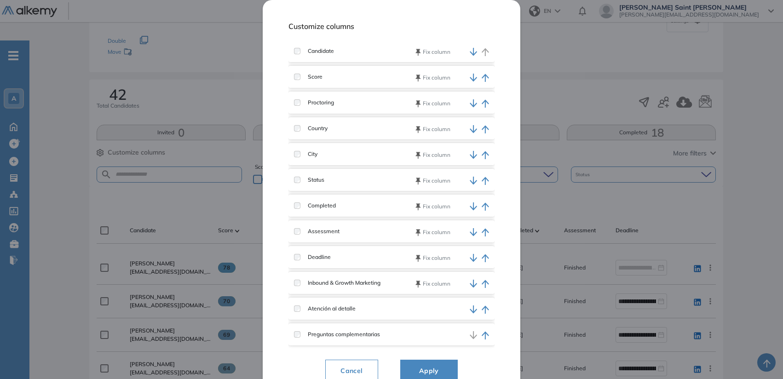
click at [430, 368] on span "Apply" at bounding box center [428, 370] width 34 height 11
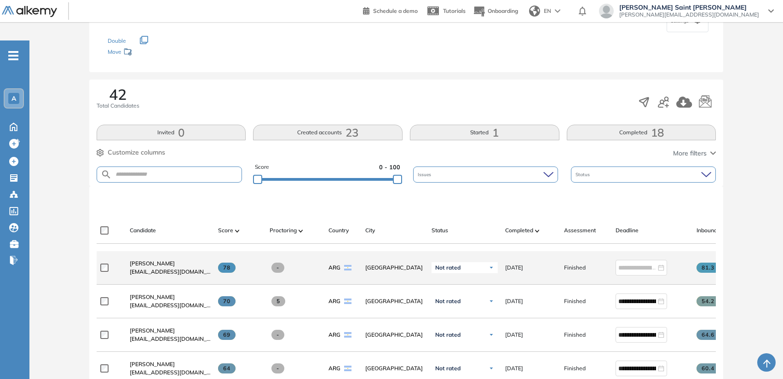
drag, startPoint x: 218, startPoint y: 255, endPoint x: 231, endPoint y: 255, distance: 13.3
click at [231, 263] on span at bounding box center [227, 268] width 18 height 10
drag, startPoint x: 274, startPoint y: 251, endPoint x: 283, endPoint y: 251, distance: 8.3
click at [283, 263] on span at bounding box center [277, 268] width 13 height 10
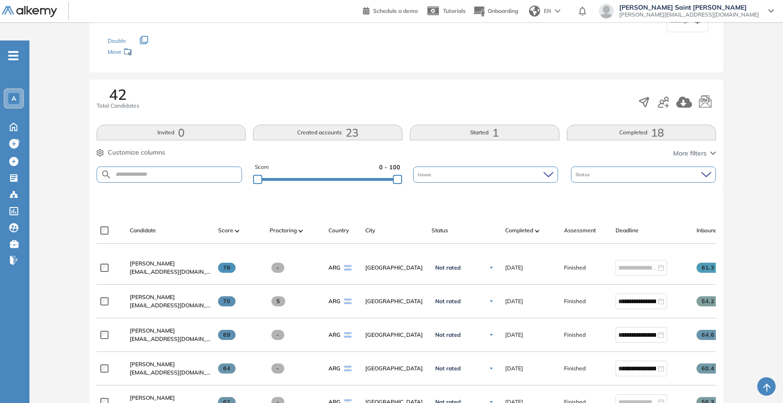
scroll to position [0, 0]
click at [13, 173] on icon at bounding box center [13, 177] width 9 height 9
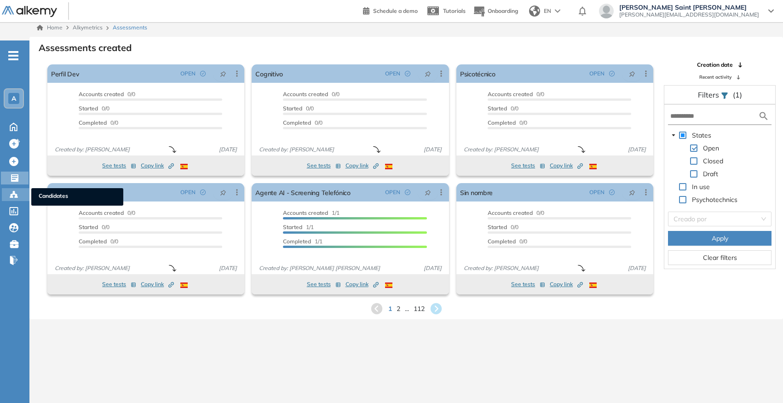
click at [11, 196] on icon at bounding box center [11, 197] width 3 height 2
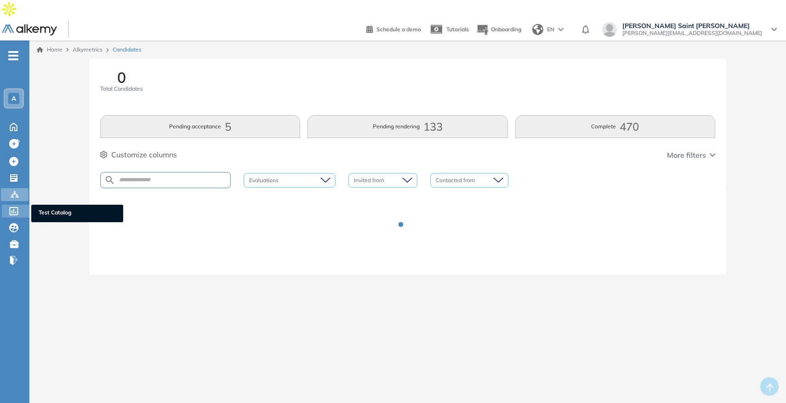
click at [15, 207] on icon at bounding box center [14, 211] width 9 height 8
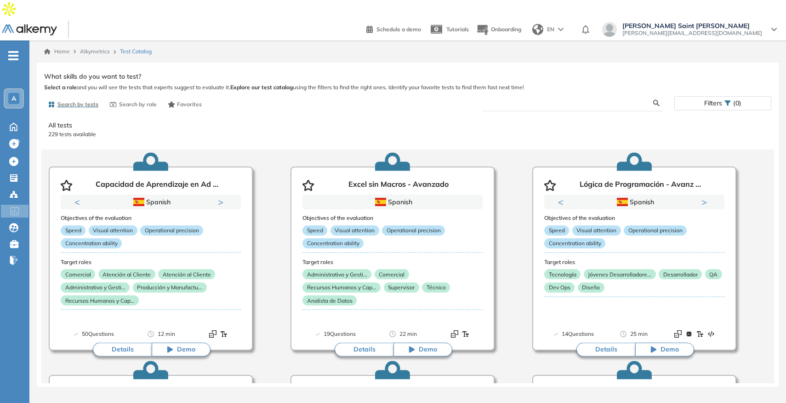
click at [516, 99] on input "text" at bounding box center [572, 103] width 164 height 8
type input "****"
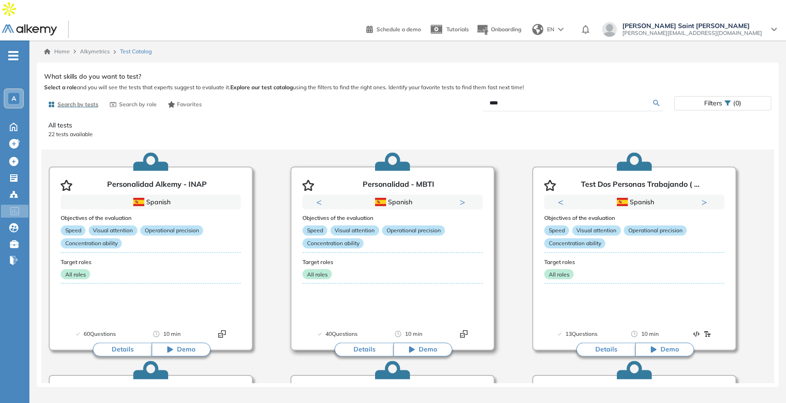
click at [463, 197] on button "Next" at bounding box center [464, 201] width 9 height 9
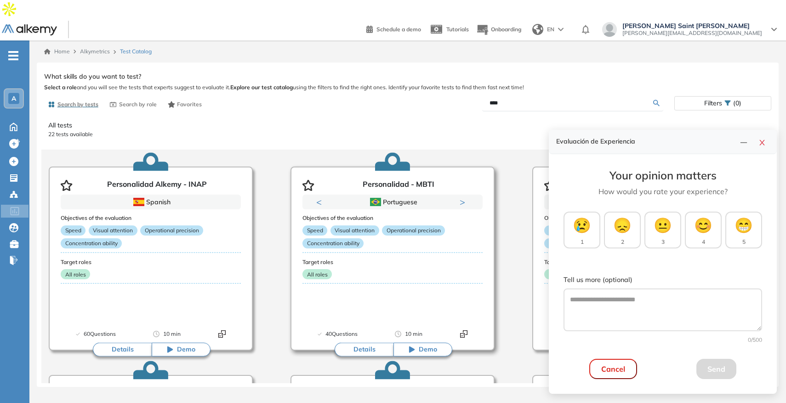
click at [463, 197] on button "Next" at bounding box center [464, 201] width 9 height 9
click at [764, 143] on icon "close" at bounding box center [762, 142] width 7 height 7
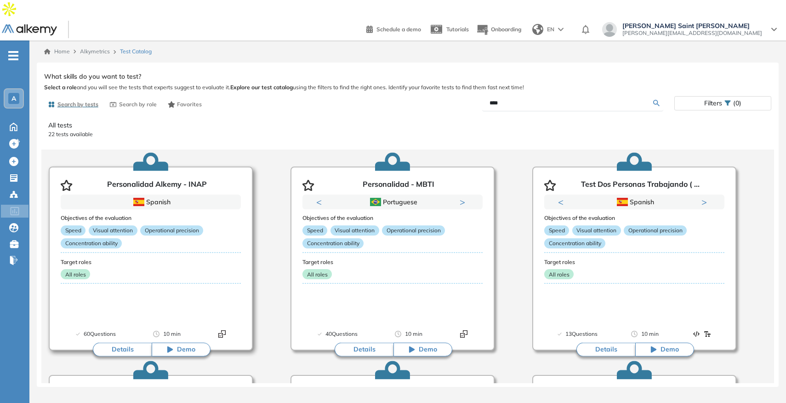
click at [223, 194] on div "Spanish" at bounding box center [151, 201] width 180 height 15
click at [703, 197] on button "Next" at bounding box center [706, 201] width 9 height 9
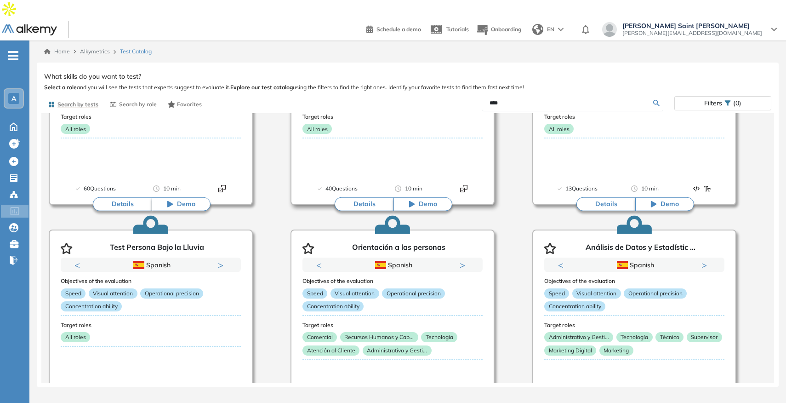
scroll to position [233, 0]
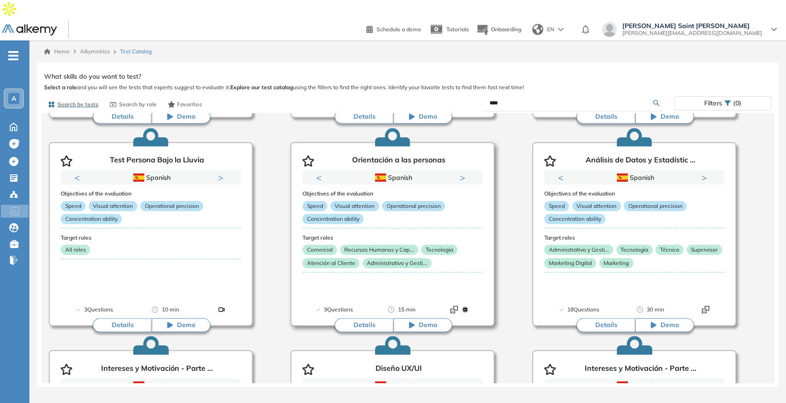
click at [462, 173] on button "Next" at bounding box center [464, 177] width 9 height 9
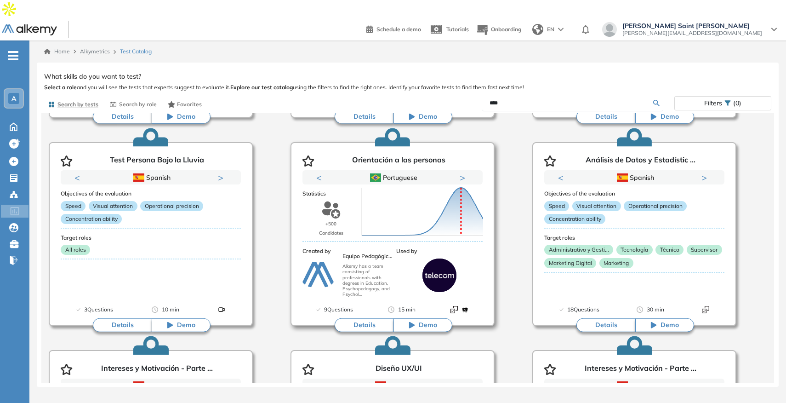
click at [462, 166] on div "Score 0 10 20 30 40 50 60 70 80 90 100 Mean" at bounding box center [422, 212] width 129 height 92
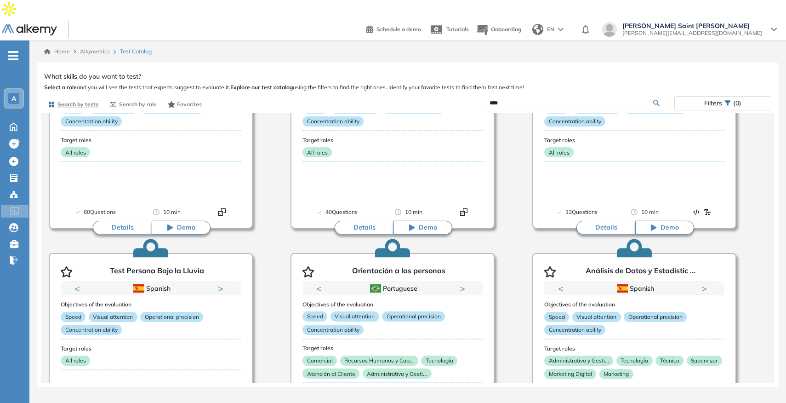
scroll to position [0, 0]
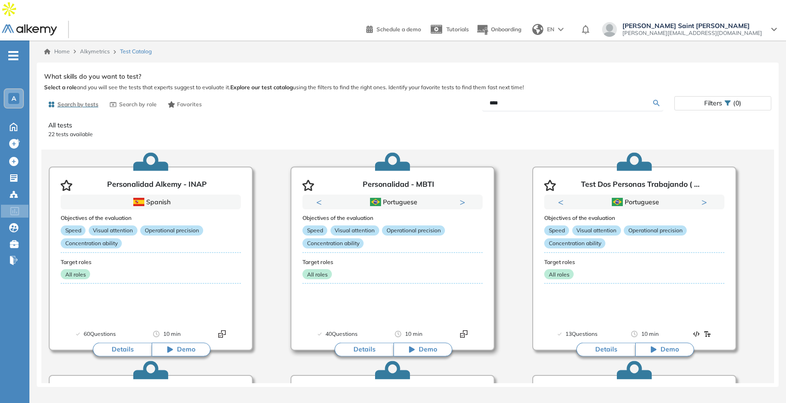
click at [460, 197] on button "Next" at bounding box center [464, 201] width 9 height 9
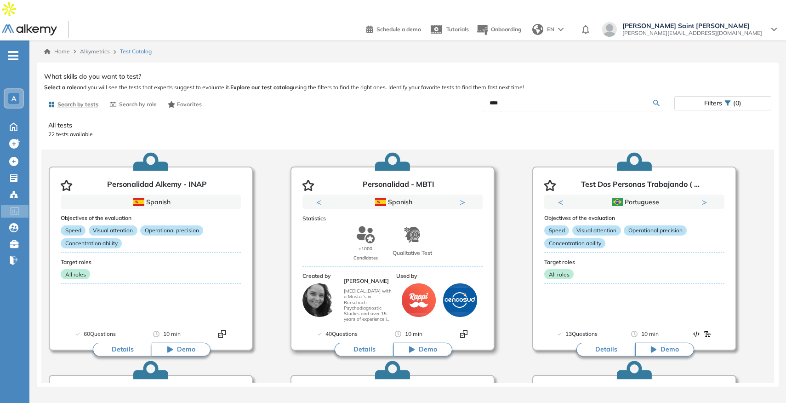
click at [313, 194] on div "Previous Portuguese Spanish Portuguese Spanish Portuguese Next 1 2" at bounding box center [393, 201] width 180 height 15
click at [316, 197] on button "Previous" at bounding box center [320, 201] width 9 height 9
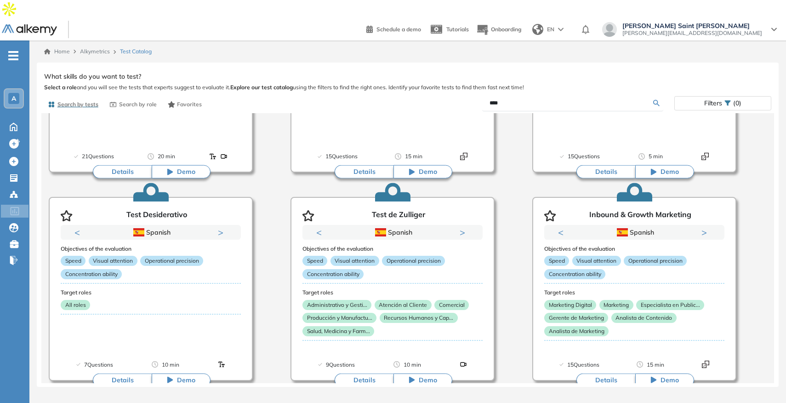
scroll to position [618, 0]
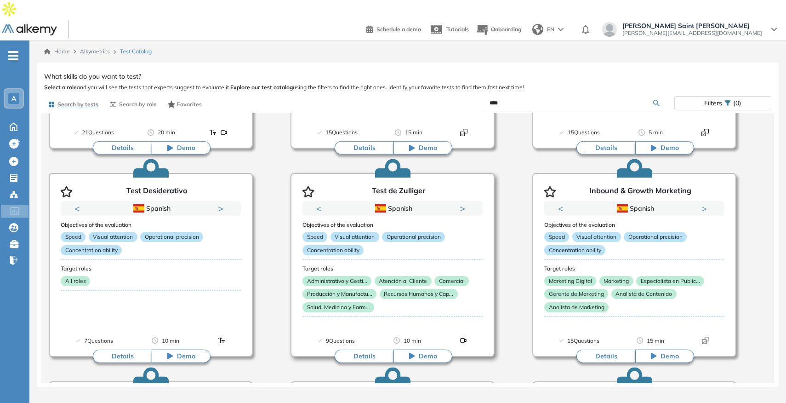
click at [312, 201] on div "Previous Portuguese Spanish Portuguese Spanish Portuguese Next 1 2" at bounding box center [393, 208] width 180 height 15
click at [316, 204] on button "Previous" at bounding box center [320, 208] width 9 height 9
